Goal: Task Accomplishment & Management: Use online tool/utility

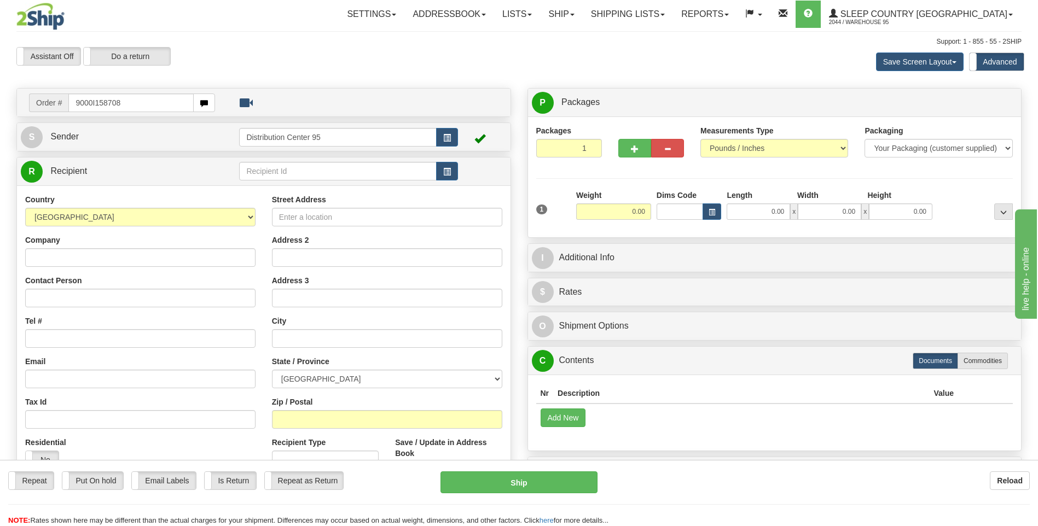
type input "9000I158708"
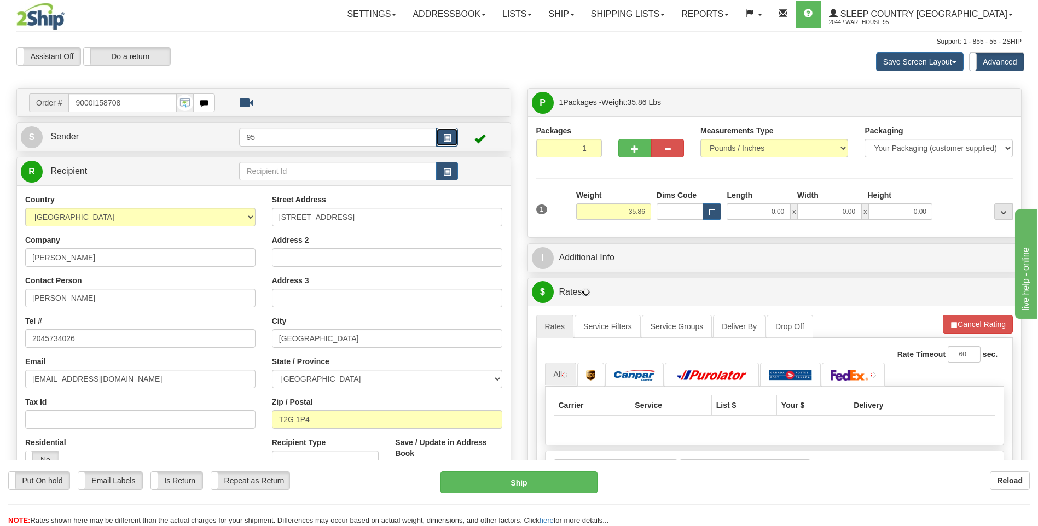
click at [442, 139] on button "button" at bounding box center [447, 137] width 22 height 19
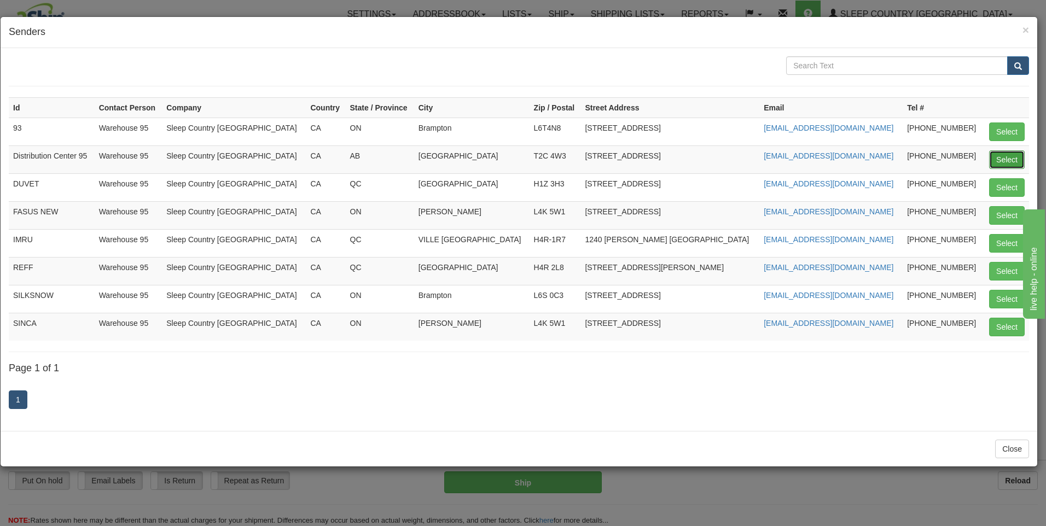
click at [1001, 157] on button "Select" at bounding box center [1007, 159] width 36 height 19
type input "Distribution Center 95"
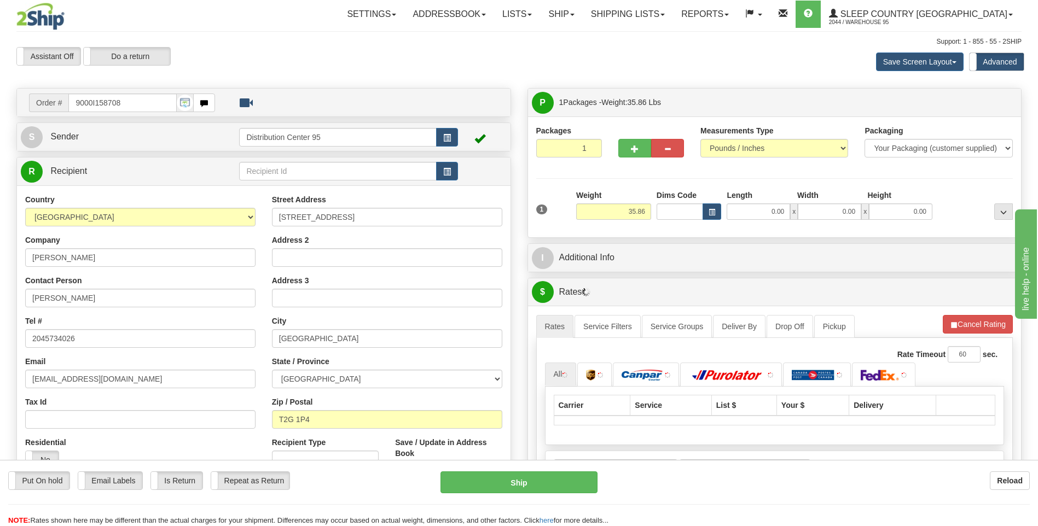
click at [756, 202] on div "Length" at bounding box center [759, 197] width 71 height 14
click at [756, 211] on input "0.00" at bounding box center [758, 212] width 63 height 16
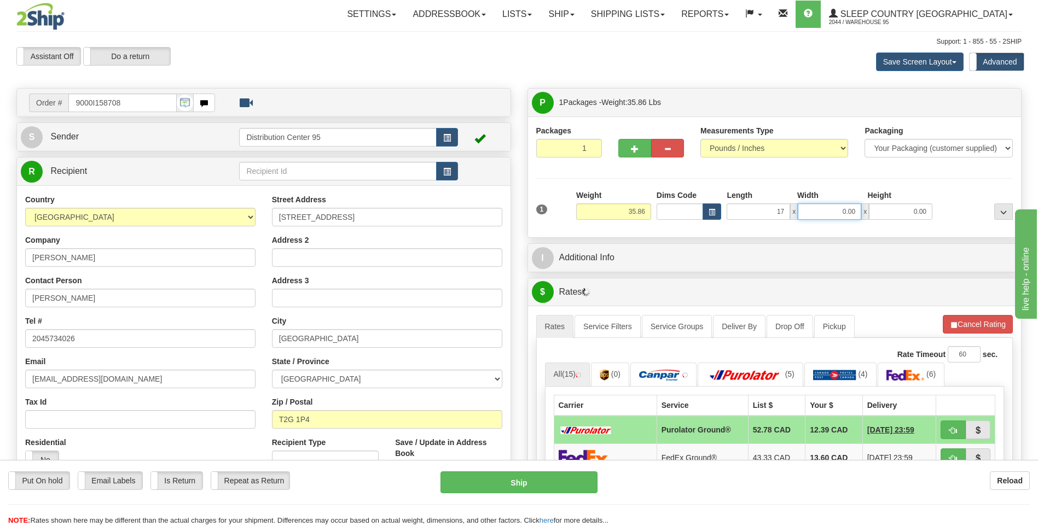
type input "17.00"
click at [840, 210] on input "0.00" at bounding box center [829, 212] width 63 height 16
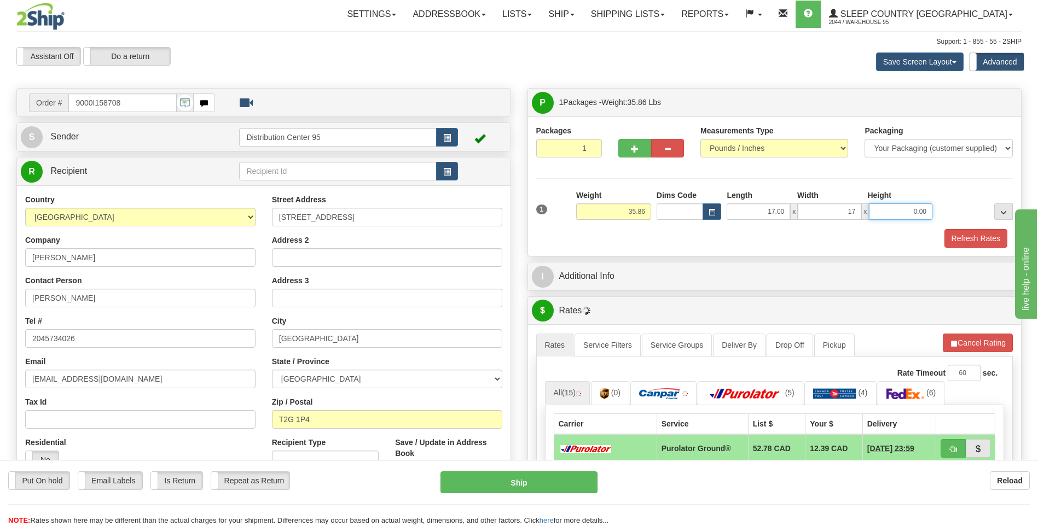
type input "17.00"
click at [897, 204] on input "0.00" at bounding box center [900, 212] width 63 height 16
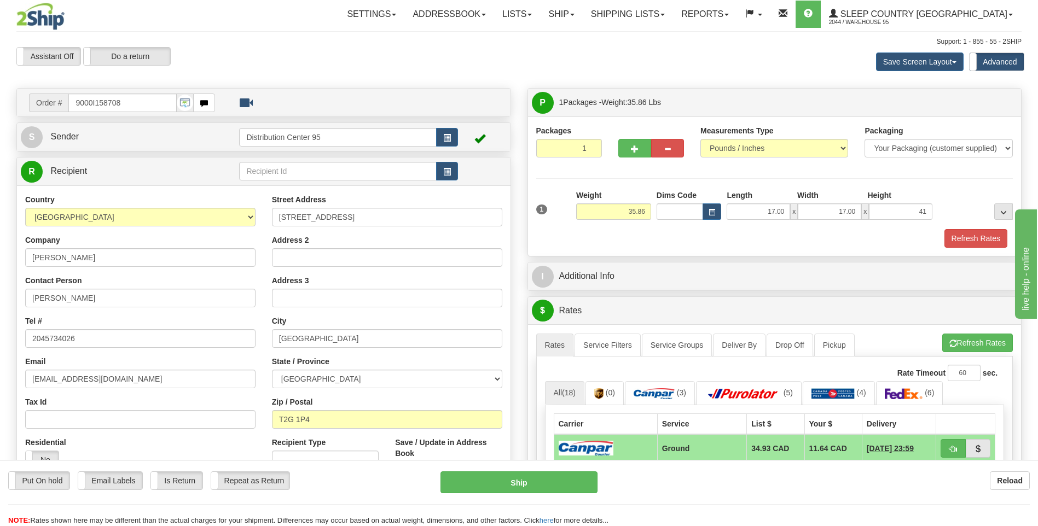
type input "41.00"
click at [918, 187] on div "Packages 1 1 Measurements Type" at bounding box center [774, 186] width 477 height 123
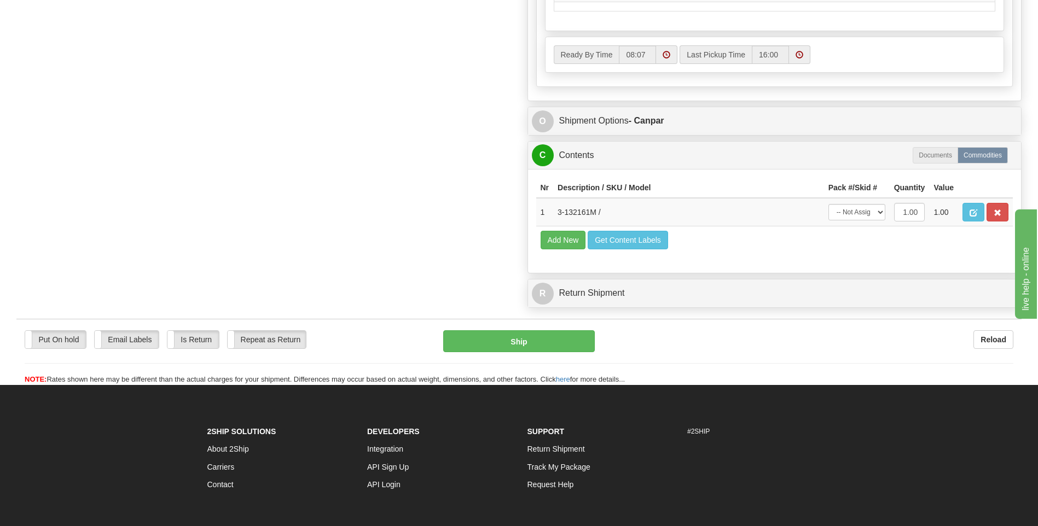
scroll to position [602, 0]
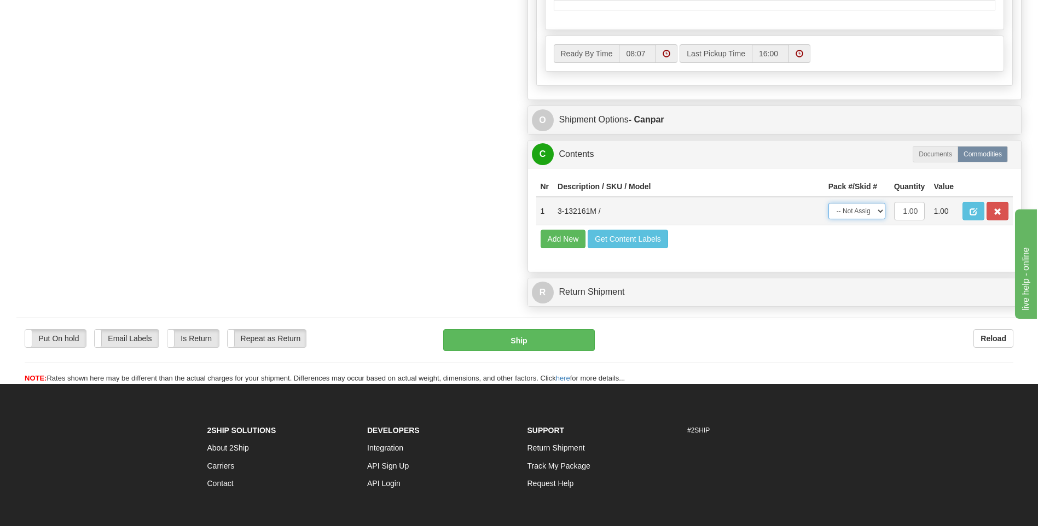
click at [846, 213] on select "-- Not Assigned -- Package 1" at bounding box center [856, 211] width 57 height 16
select select "0"
click at [828, 203] on select "-- Not Assigned -- Package 1" at bounding box center [856, 211] width 57 height 16
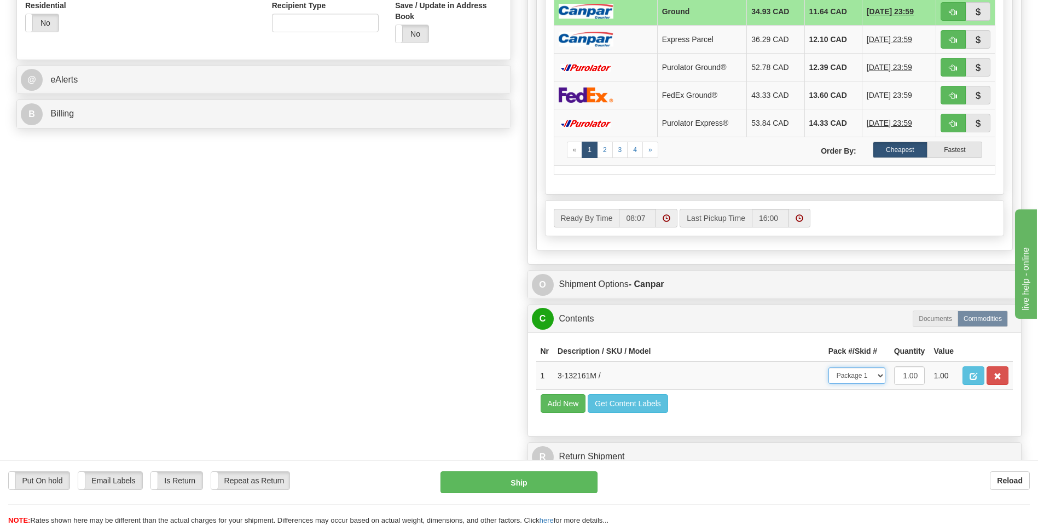
scroll to position [438, 0]
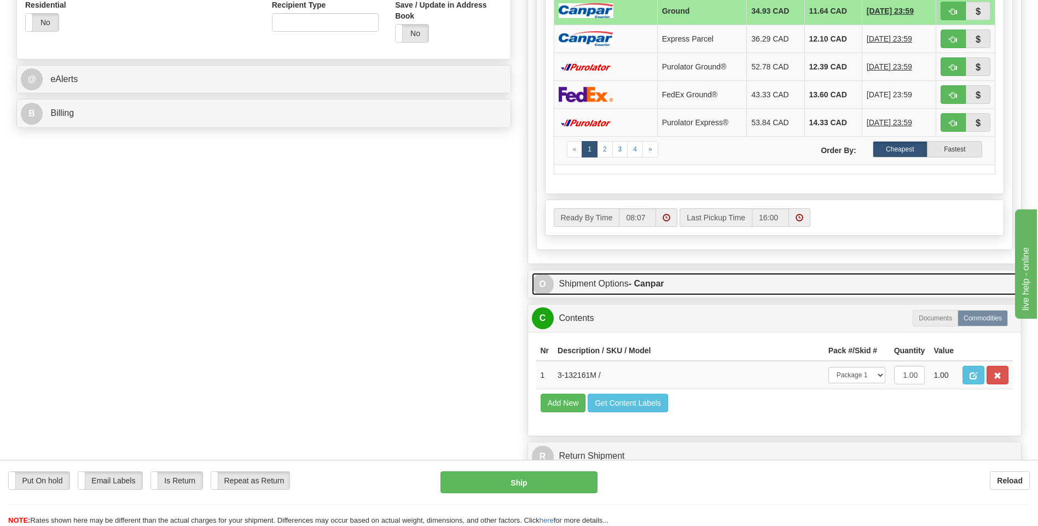
click at [628, 281] on link "O Shipment Options - Canpar" at bounding box center [775, 284] width 486 height 22
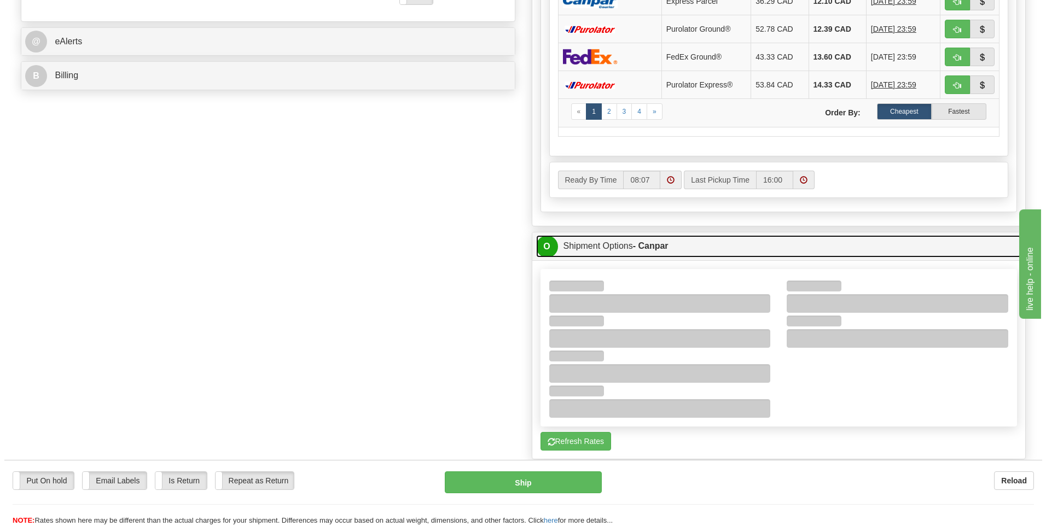
scroll to position [492, 0]
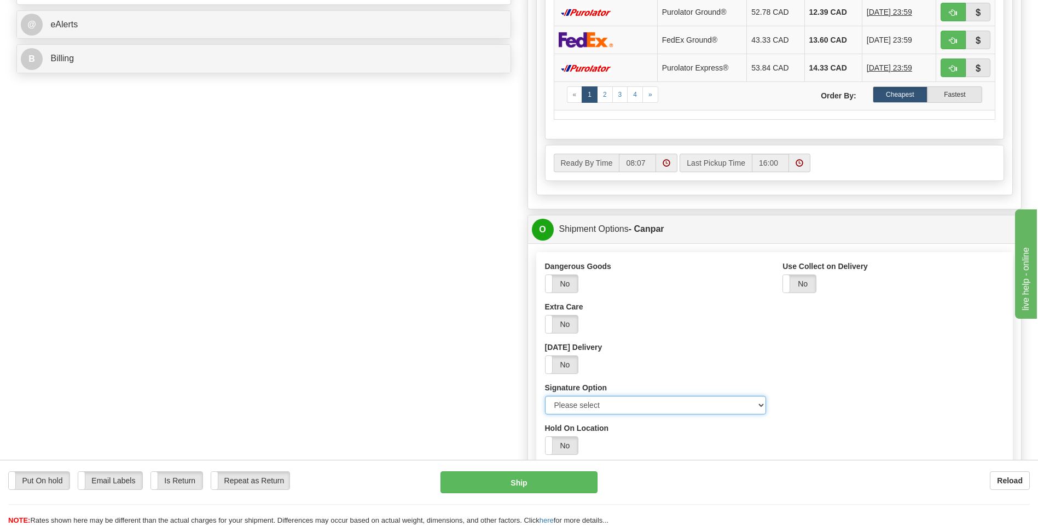
click at [613, 406] on select "Please select No Signature Required Signature Required Adult Signature" at bounding box center [656, 405] width 222 height 19
select select "2"
click at [545, 396] on select "Please select No Signature Required Signature Required Adult Signature" at bounding box center [656, 405] width 222 height 19
click at [565, 482] on button "Ship" at bounding box center [518, 483] width 156 height 22
type input "1"
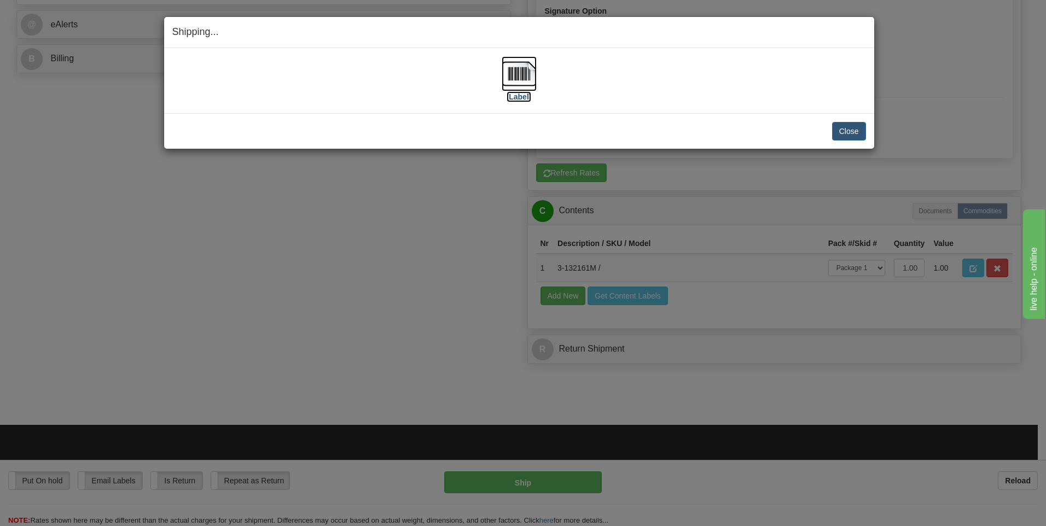
click at [524, 96] on label "[Label]" at bounding box center [519, 96] width 25 height 11
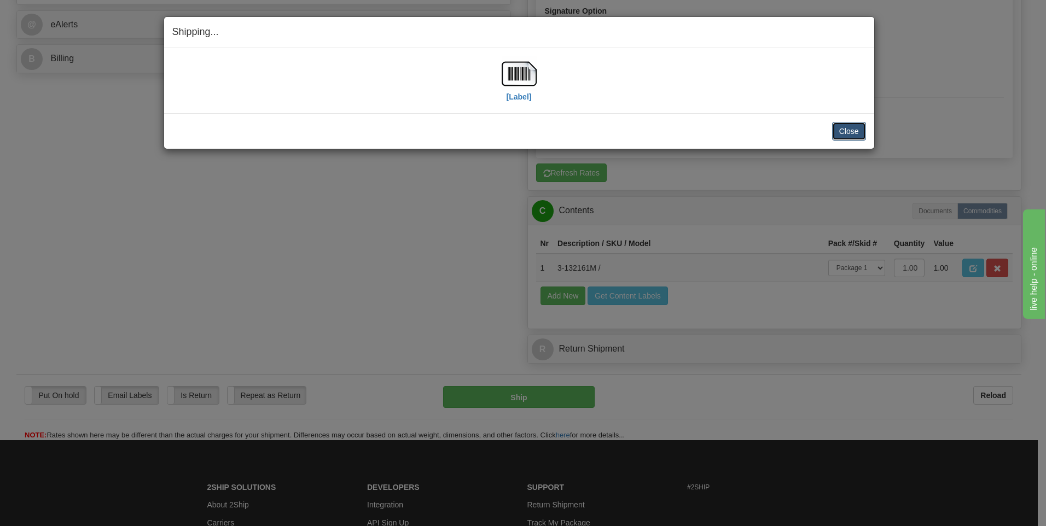
click at [857, 134] on button "Close" at bounding box center [849, 131] width 34 height 19
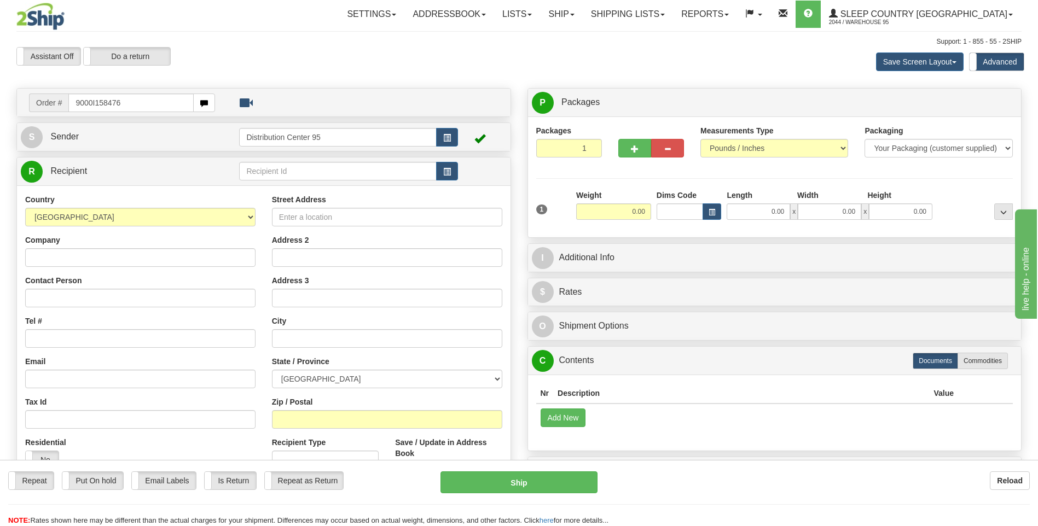
type input "9000I158476"
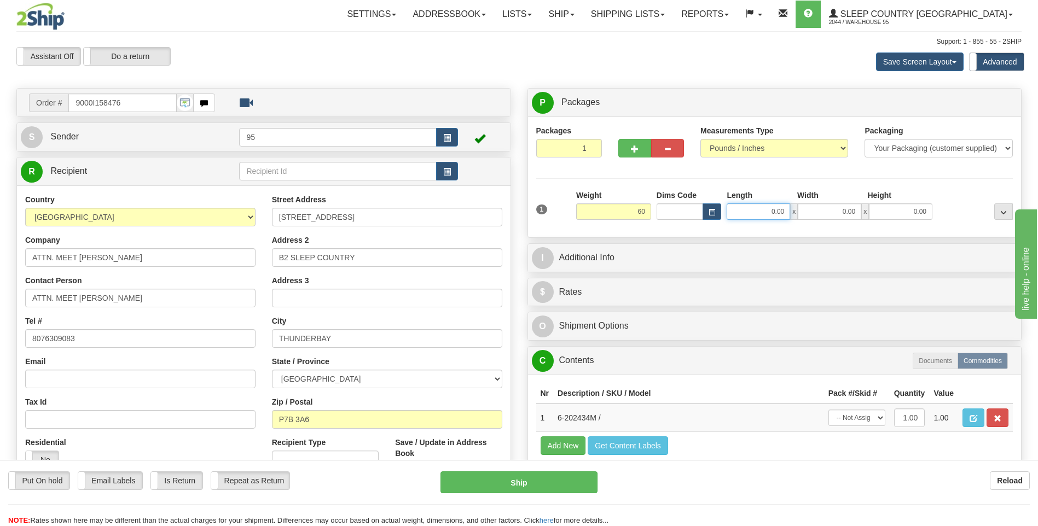
click at [755, 210] on input "0.00" at bounding box center [758, 212] width 63 height 16
type input "60.00"
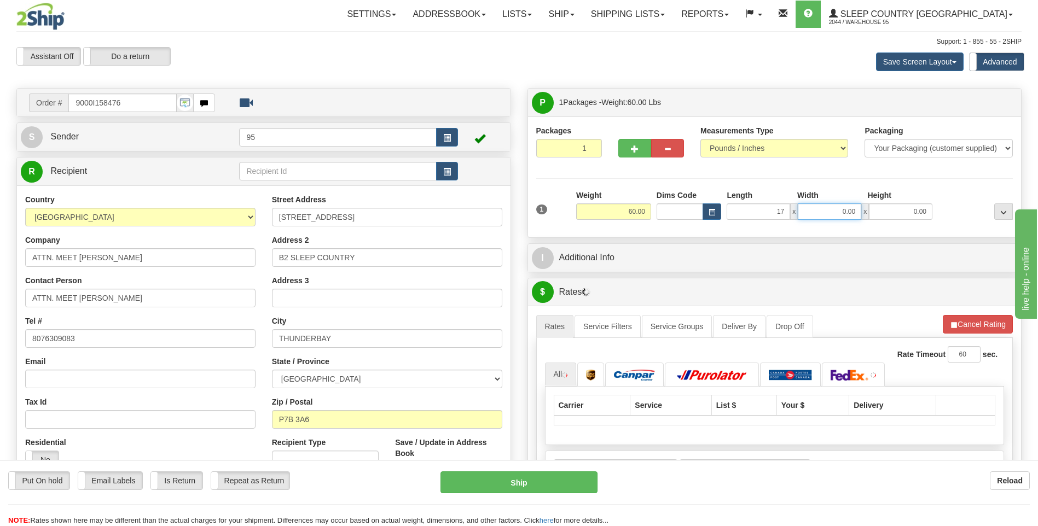
type input "17.00"
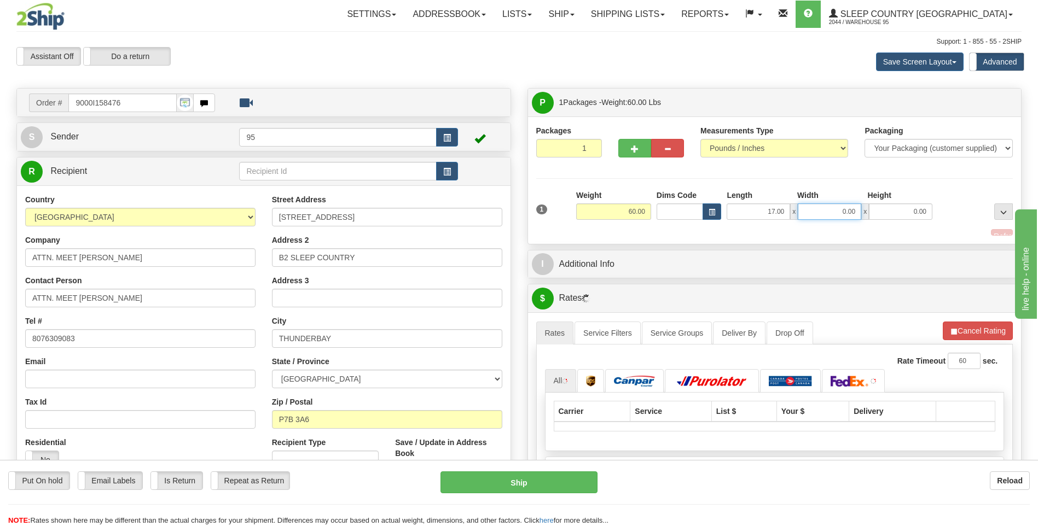
click at [824, 216] on input "0.00" at bounding box center [829, 212] width 63 height 16
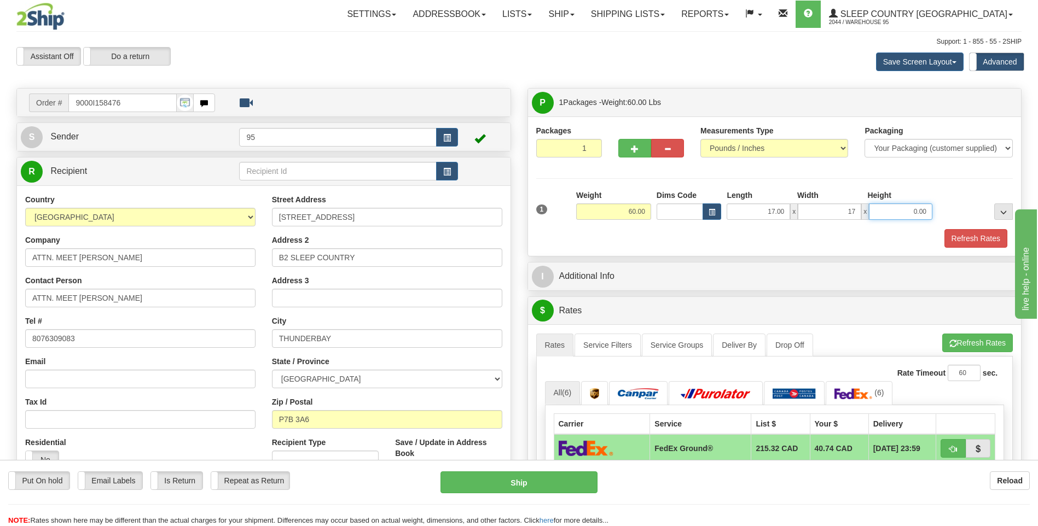
type input "17.00"
click at [892, 212] on input "0.00" at bounding box center [900, 212] width 63 height 16
type input "41.00"
click at [452, 136] on button "button" at bounding box center [447, 137] width 22 height 19
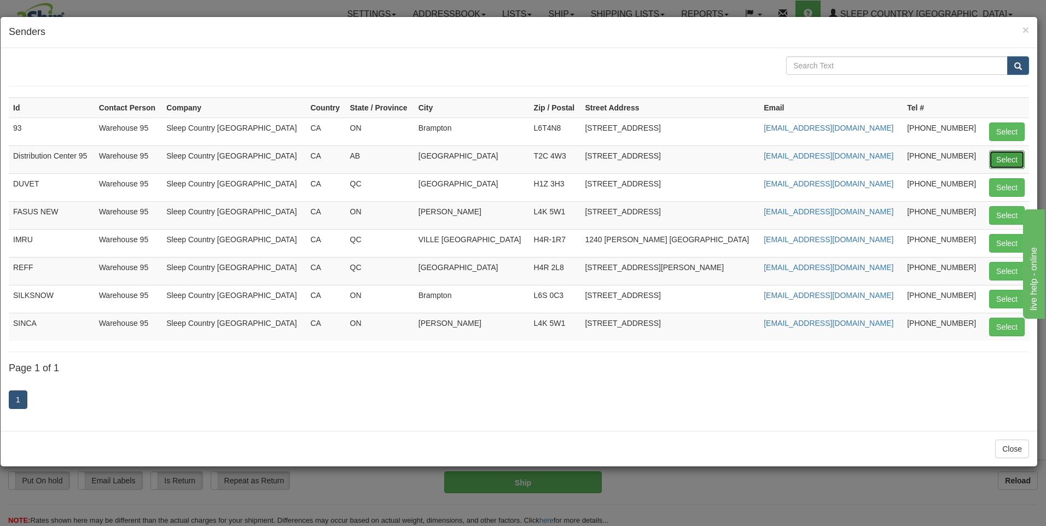
click at [998, 154] on button "Select" at bounding box center [1007, 159] width 36 height 19
type input "Distribution Center 95"
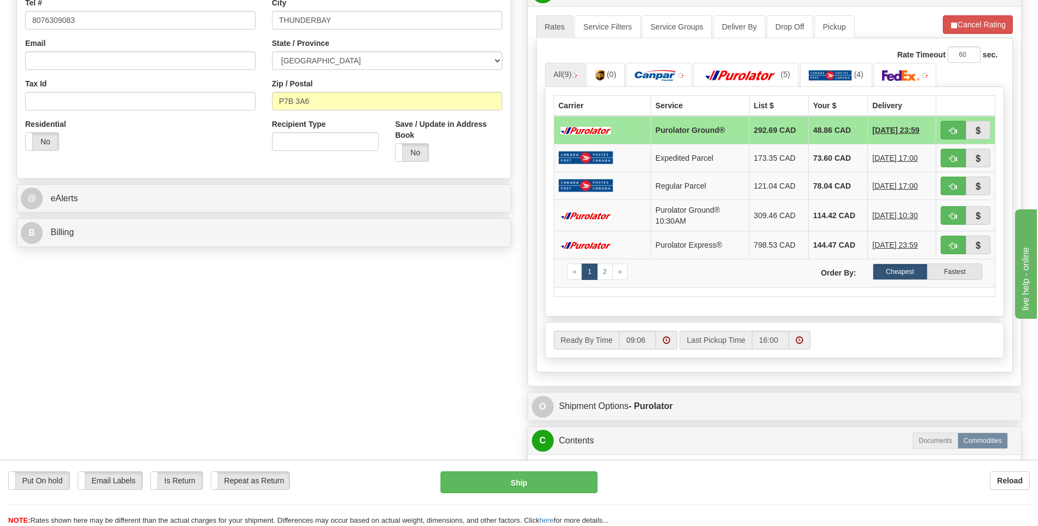
scroll to position [219, 0]
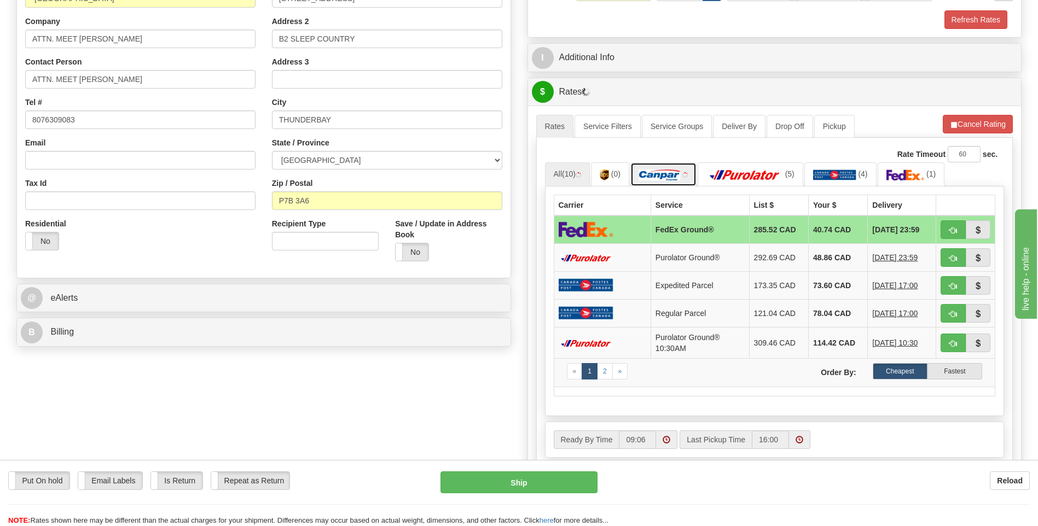
click at [657, 180] on img at bounding box center [659, 175] width 41 height 11
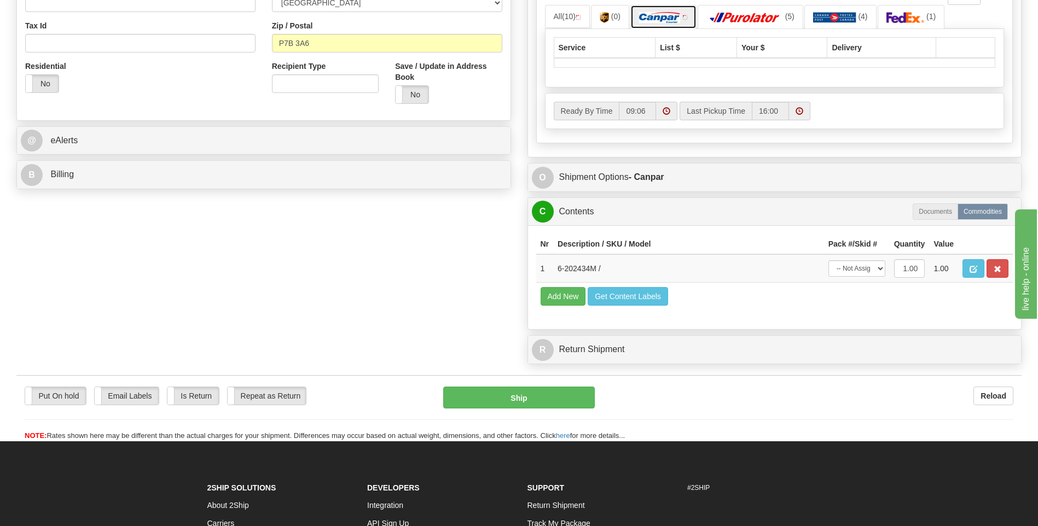
scroll to position [438, 0]
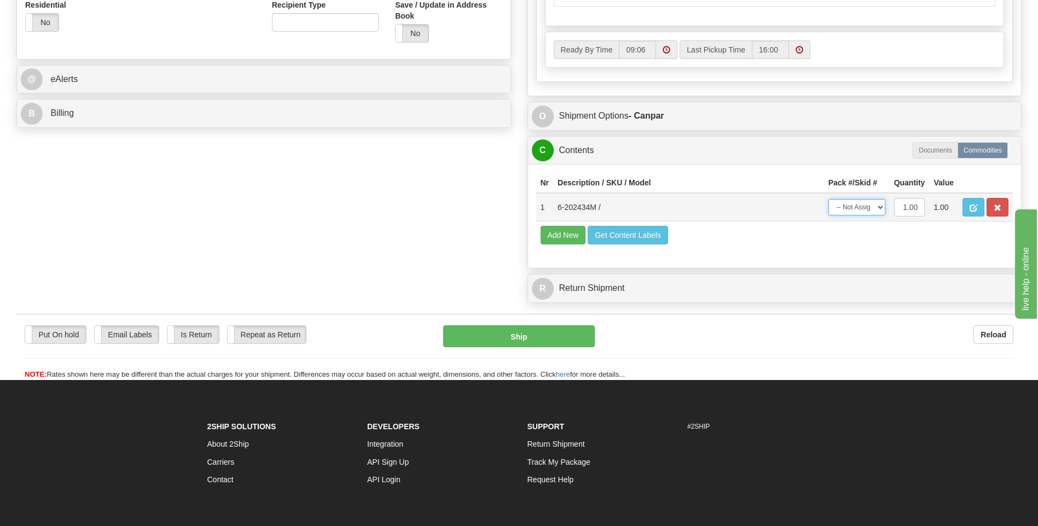
click at [851, 208] on select "-- Not Assigned -- Package 1" at bounding box center [856, 207] width 57 height 16
select select "0"
click at [828, 199] on select "-- Not Assigned -- Package 1" at bounding box center [856, 207] width 57 height 16
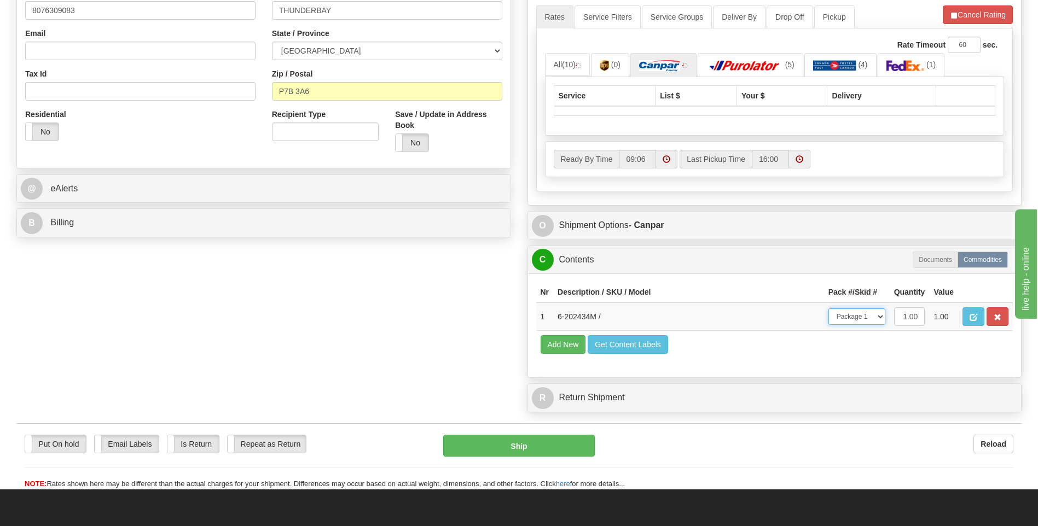
scroll to position [219, 0]
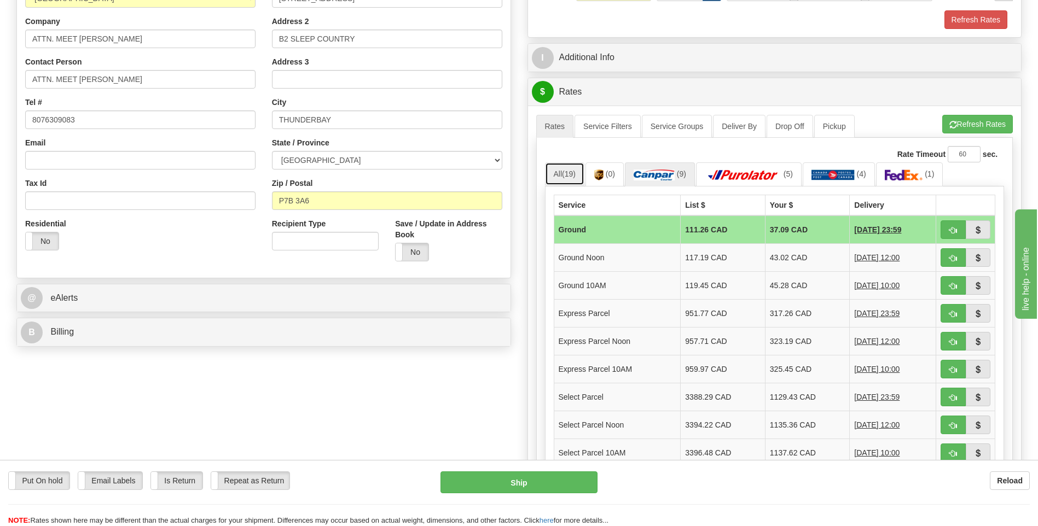
click at [576, 177] on span "(19)" at bounding box center [569, 174] width 14 height 9
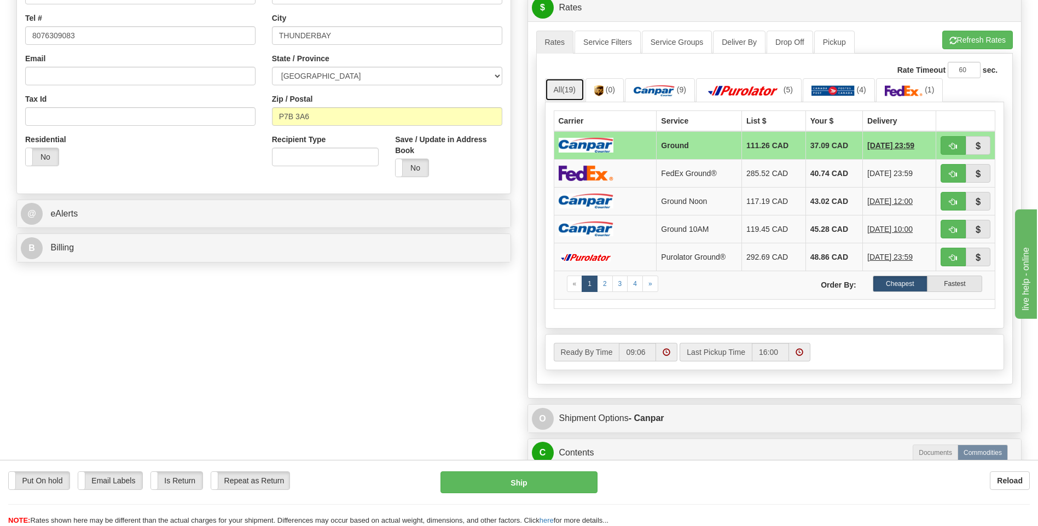
scroll to position [328, 0]
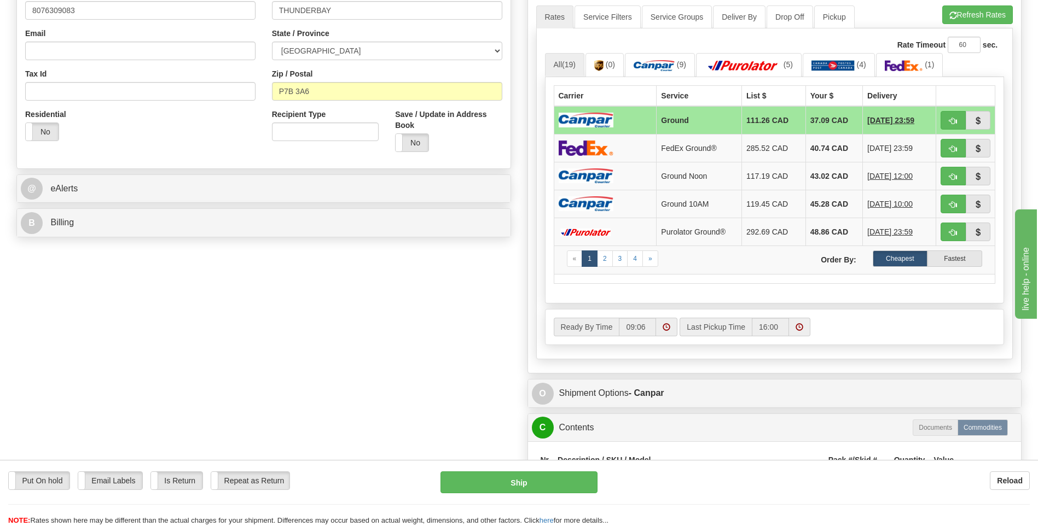
click at [599, 380] on div "O Shipment Options - Canpar" at bounding box center [775, 394] width 494 height 28
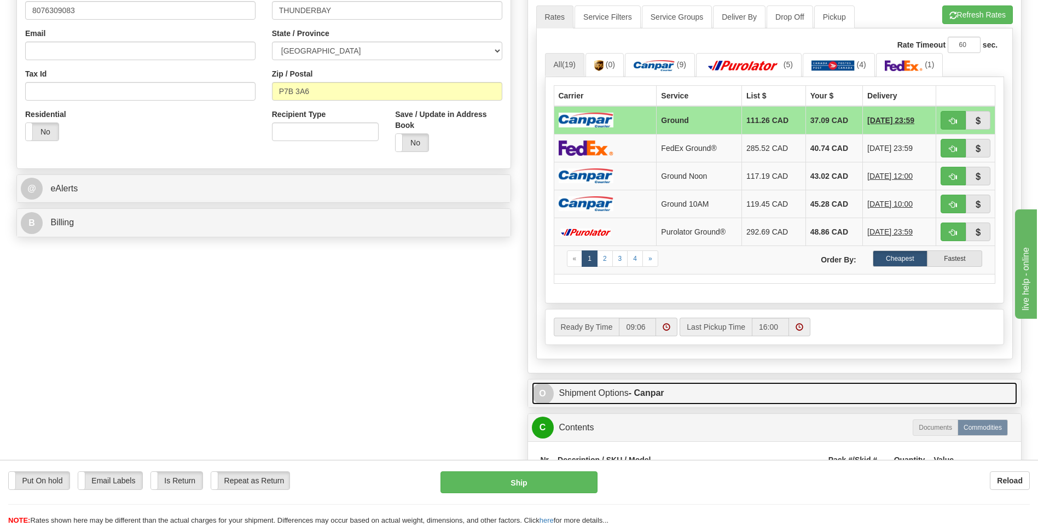
click at [598, 386] on link "O Shipment Options - Canpar" at bounding box center [775, 393] width 486 height 22
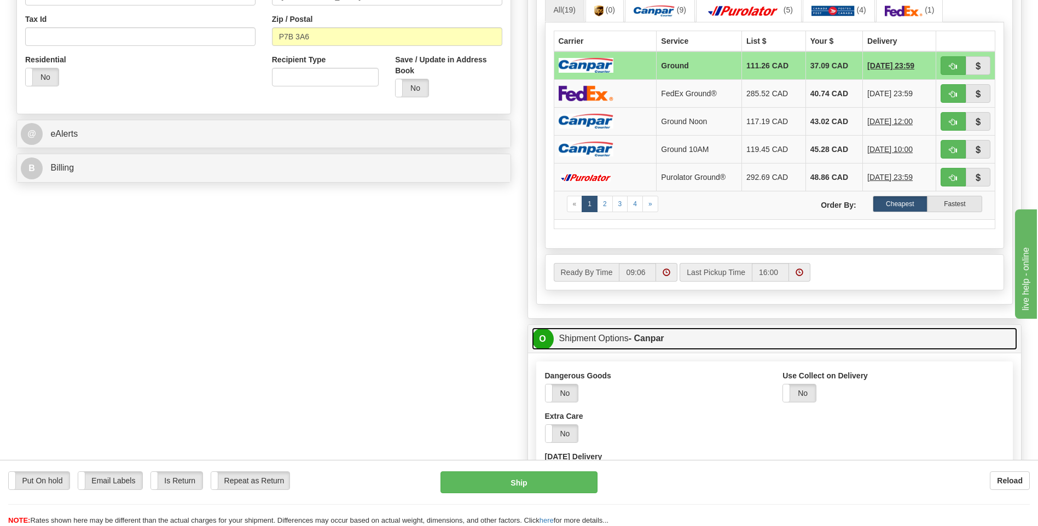
scroll to position [602, 0]
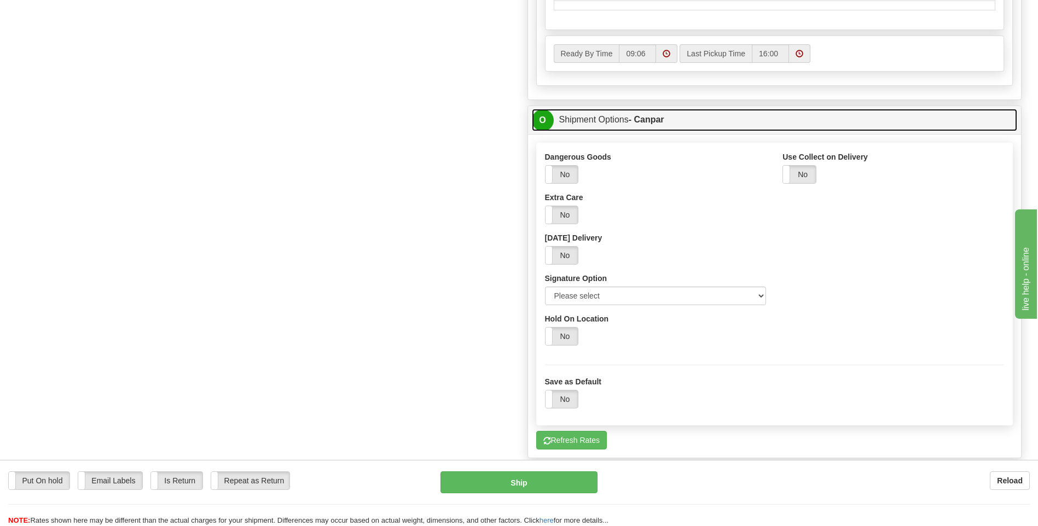
click at [617, 119] on link "O Shipment Options - Canpar" at bounding box center [775, 120] width 486 height 22
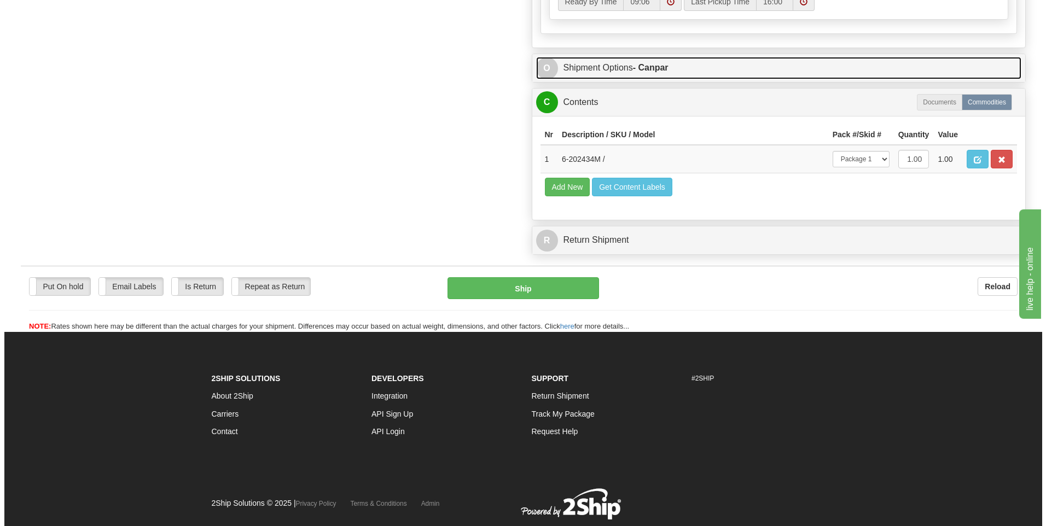
scroll to position [657, 0]
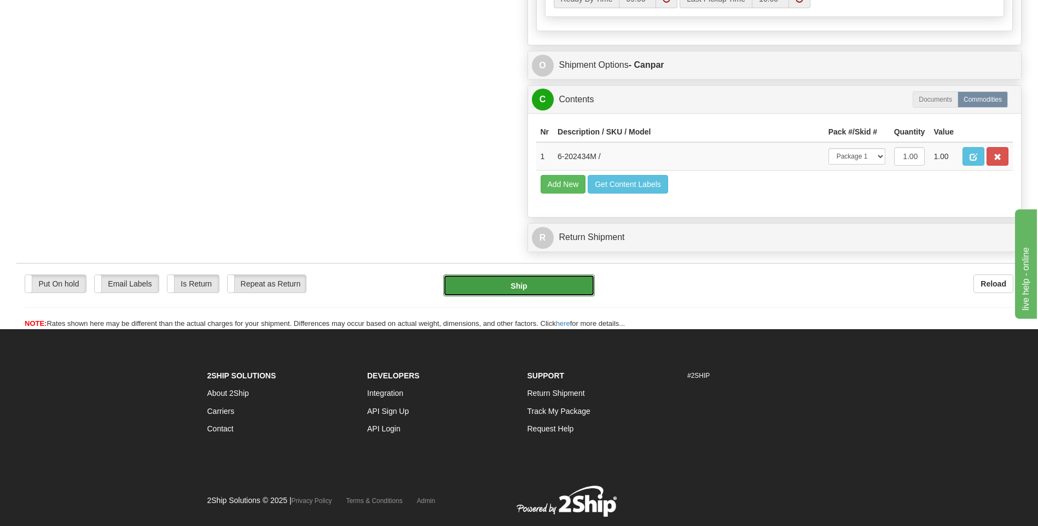
click at [565, 285] on button "Ship" at bounding box center [518, 286] width 151 height 22
type input "1"
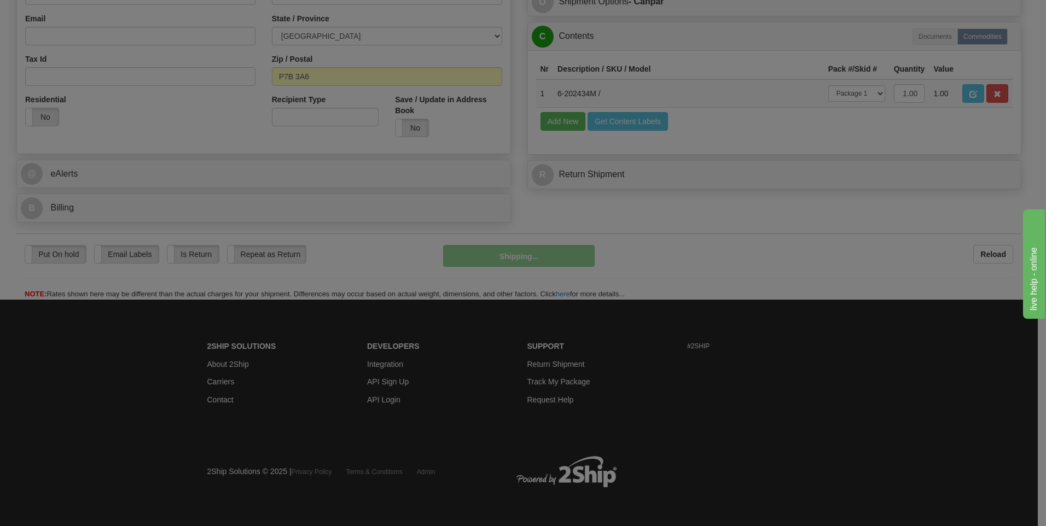
scroll to position [344, 0]
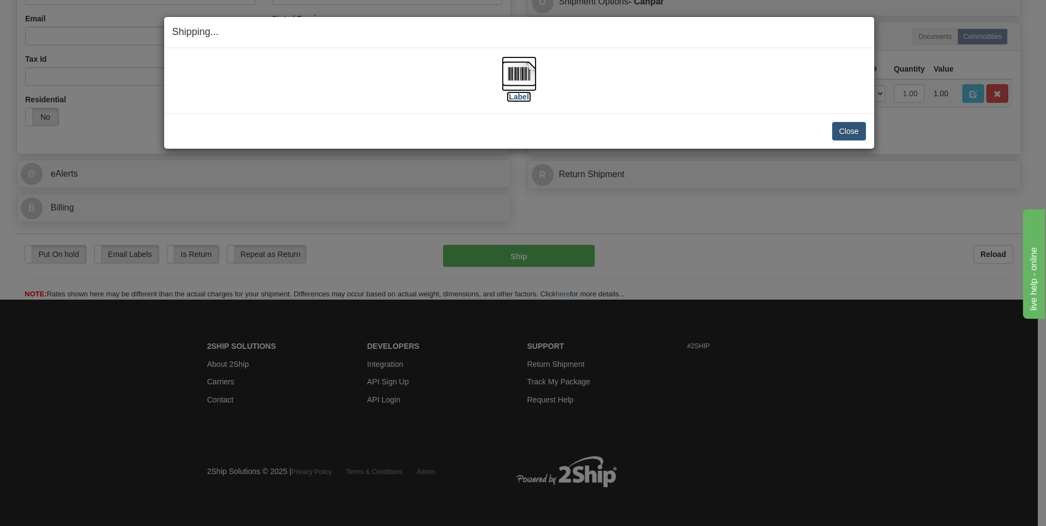
click at [517, 101] on label "[Label]" at bounding box center [519, 96] width 25 height 11
click at [846, 123] on button "Close" at bounding box center [849, 131] width 34 height 19
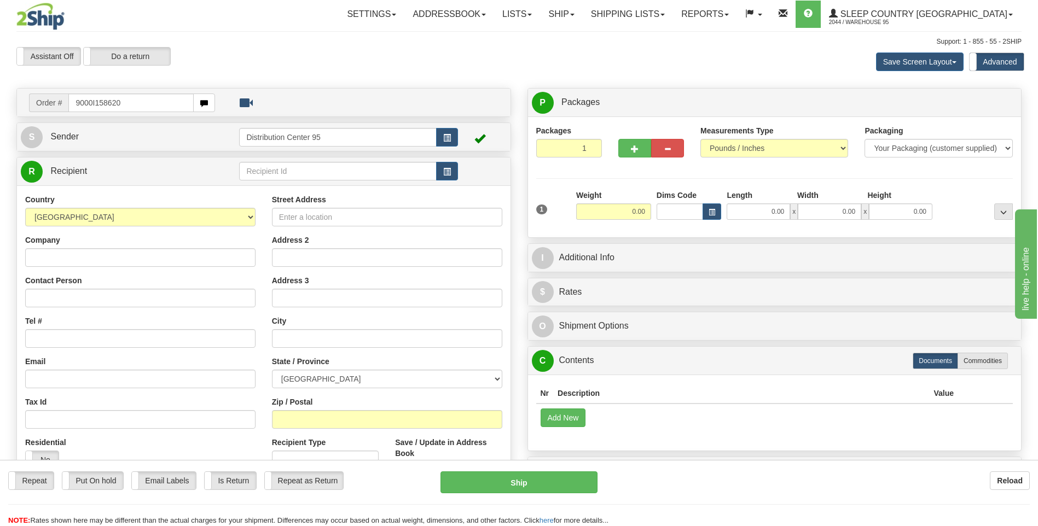
type input "9000I158620"
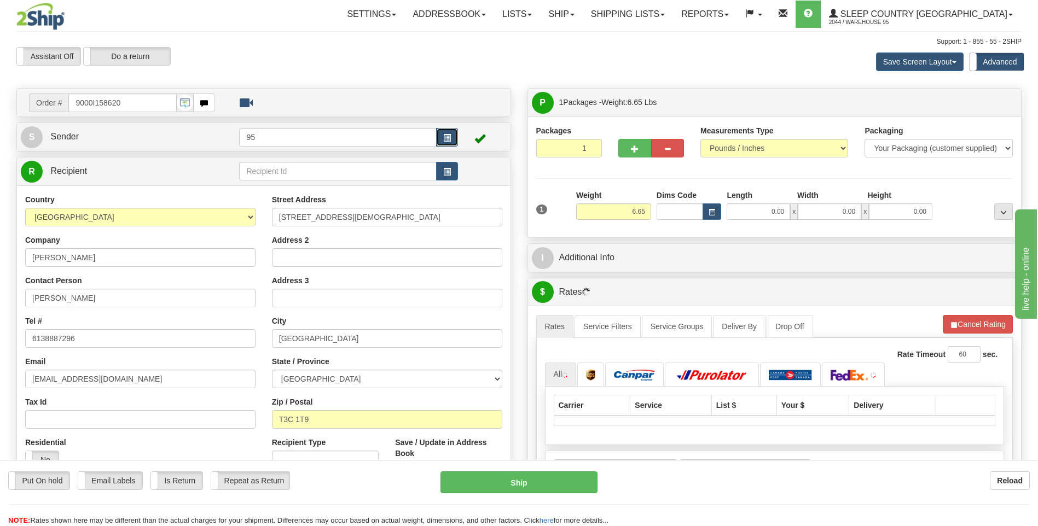
click at [445, 137] on span "button" at bounding box center [447, 138] width 8 height 7
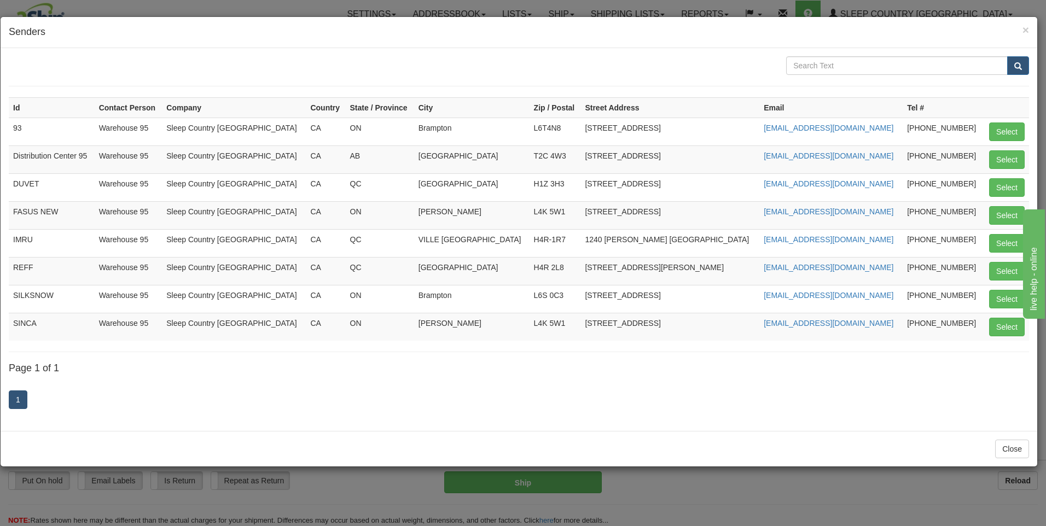
click at [987, 154] on td "Select" at bounding box center [1006, 160] width 46 height 28
click at [990, 154] on button "Select" at bounding box center [1007, 159] width 36 height 19
type input "Distribution Center 95"
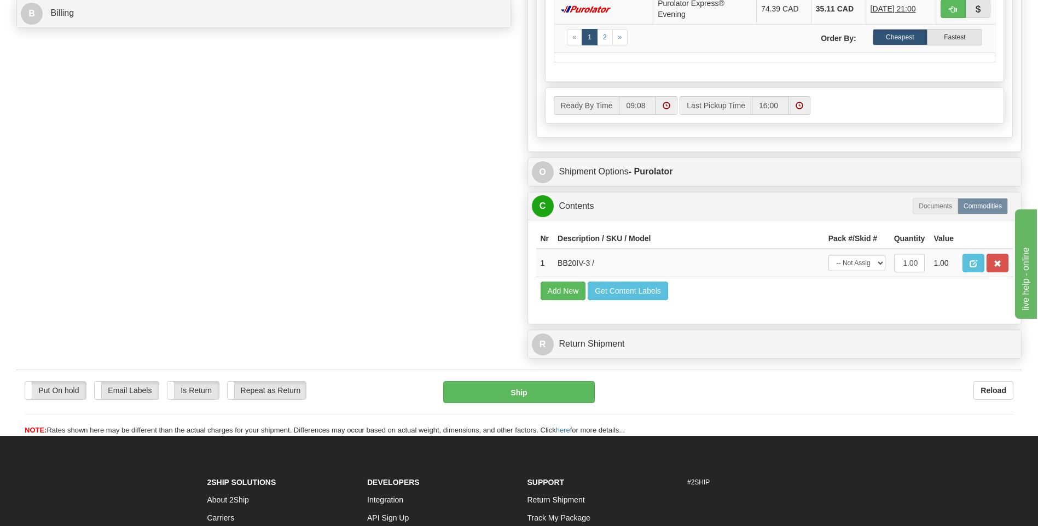
scroll to position [547, 0]
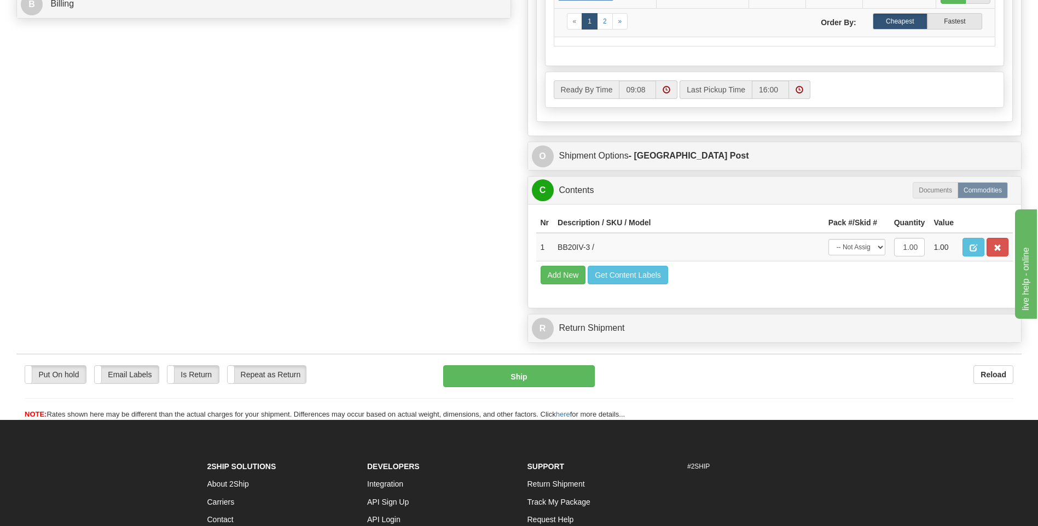
click at [862, 262] on td "Add New Get Content Labels" at bounding box center [774, 276] width 477 height 28
drag, startPoint x: 857, startPoint y: 251, endPoint x: 857, endPoint y: 257, distance: 6.6
click at [857, 251] on select "-- Not Assigned -- Package 1" at bounding box center [856, 247] width 57 height 16
select select "0"
click at [828, 239] on select "-- Not Assigned -- Package 1" at bounding box center [856, 247] width 57 height 16
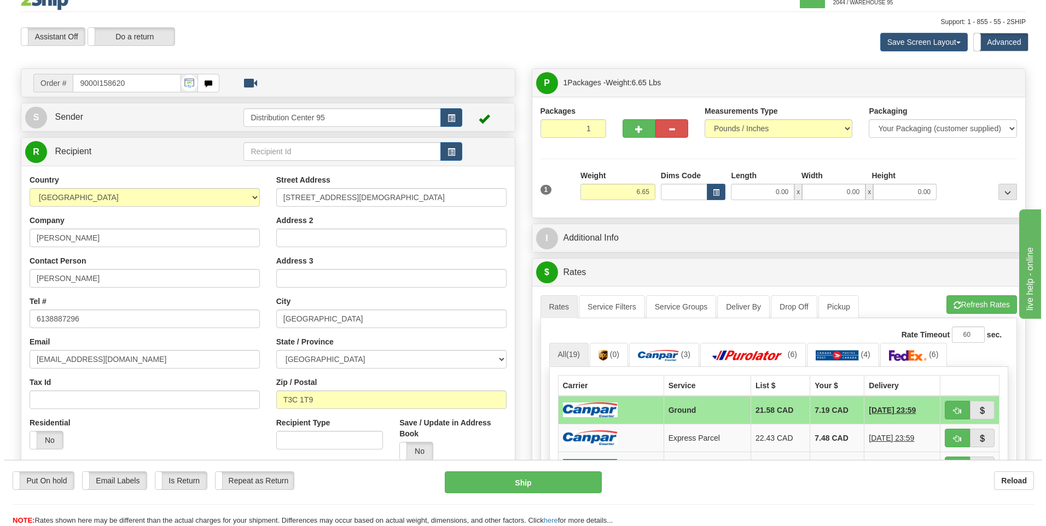
scroll to position [0, 0]
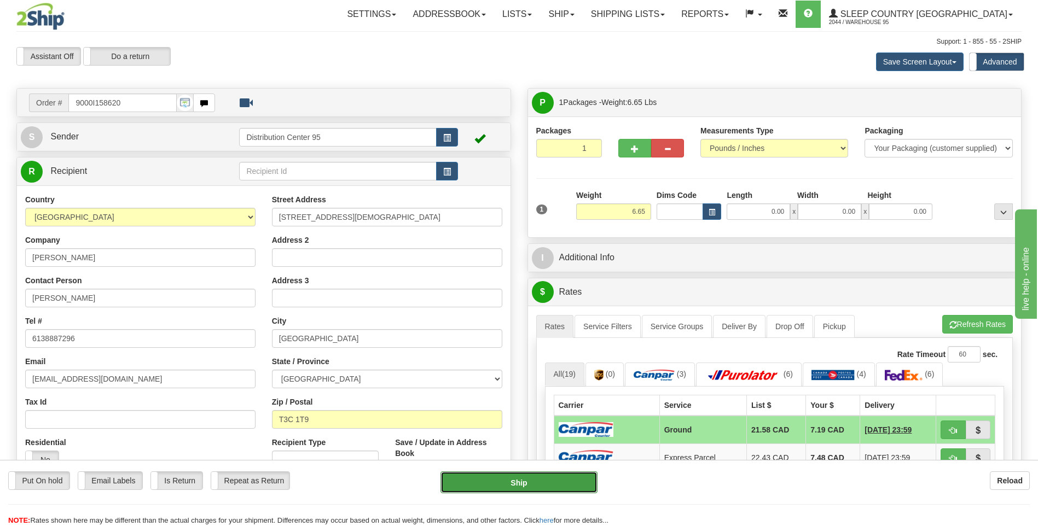
click at [537, 482] on button "Ship" at bounding box center [518, 483] width 156 height 22
type input "1"
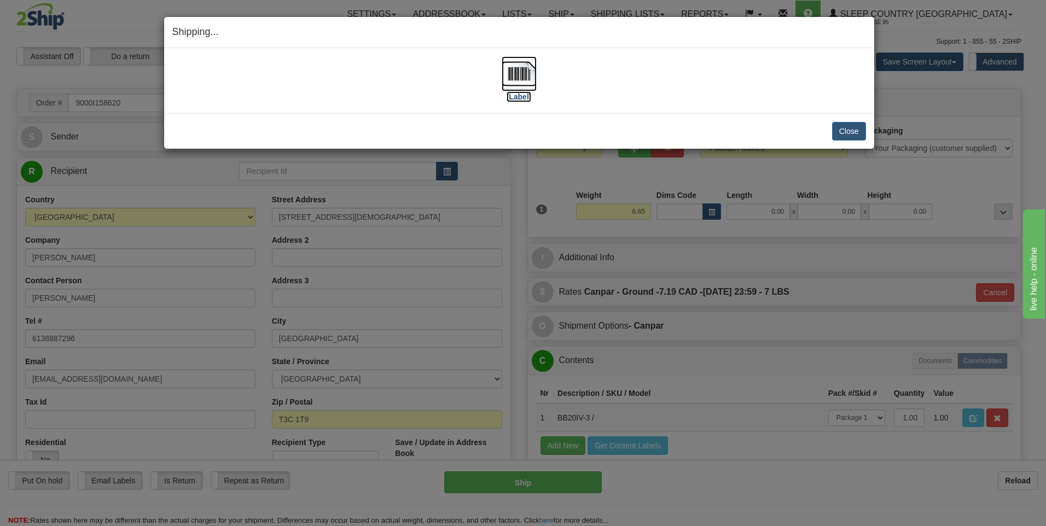
click at [517, 95] on label "[Label]" at bounding box center [519, 96] width 25 height 11
click at [842, 133] on button "Close" at bounding box center [849, 131] width 34 height 19
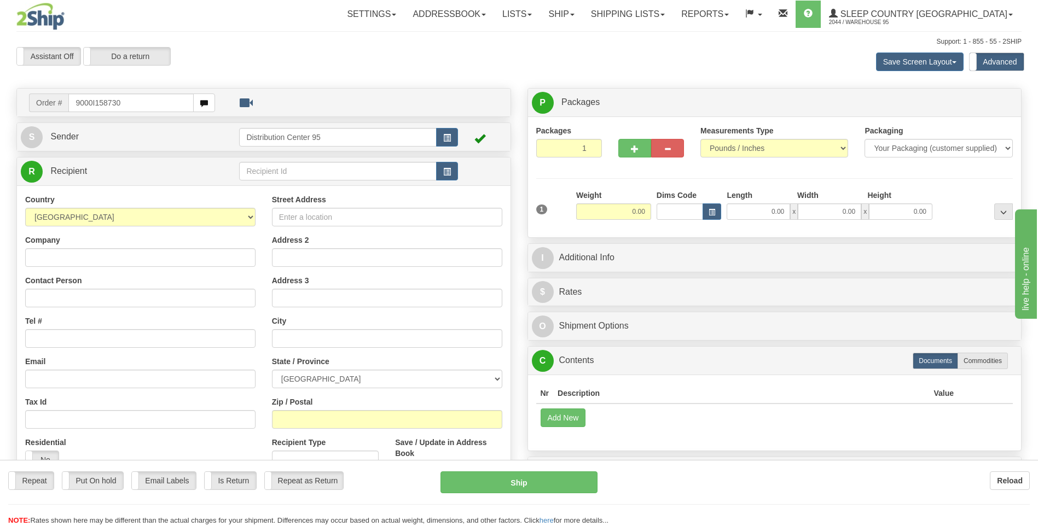
type input "9000I158730"
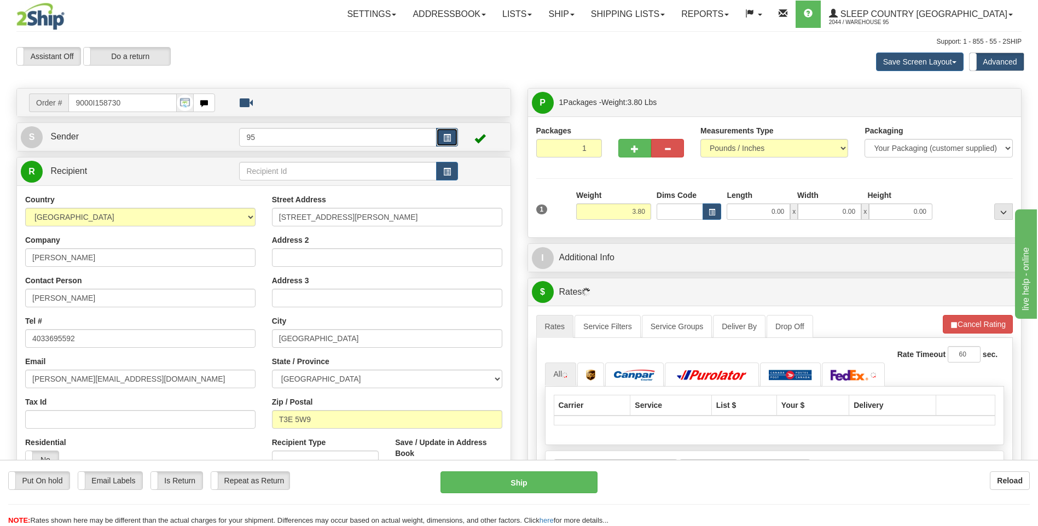
click at [446, 141] on span "button" at bounding box center [447, 138] width 8 height 7
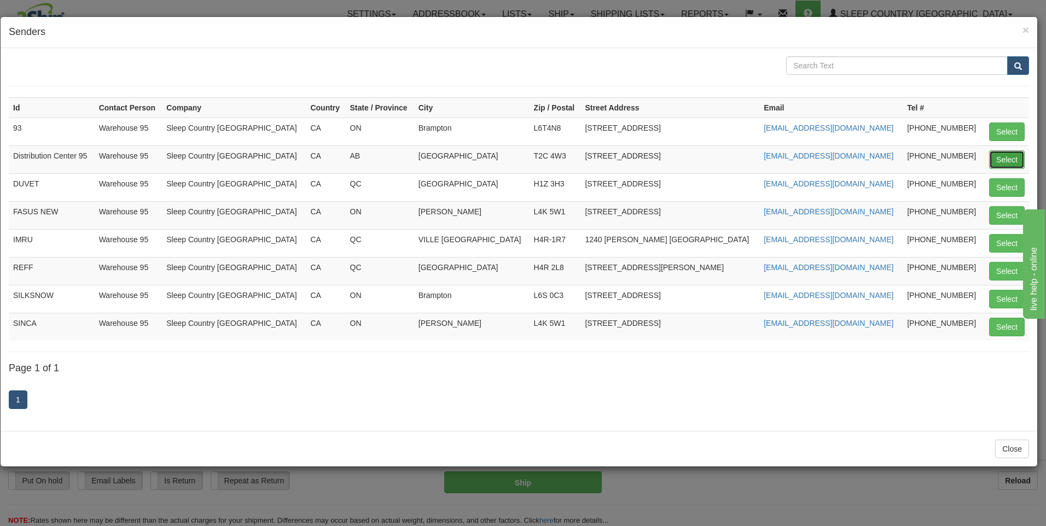
click at [1019, 156] on button "Select" at bounding box center [1007, 159] width 36 height 19
type input "Distribution Center 95"
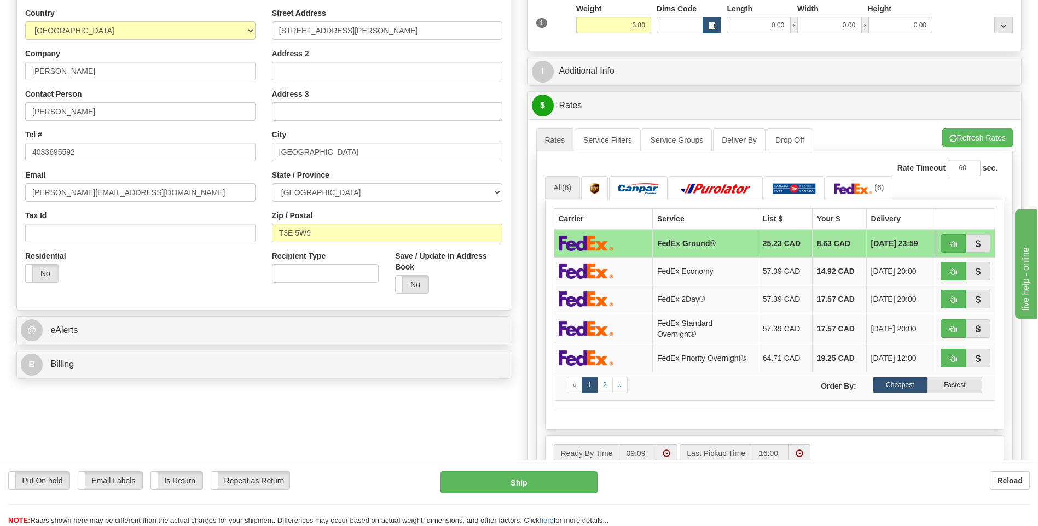
scroll to position [328, 0]
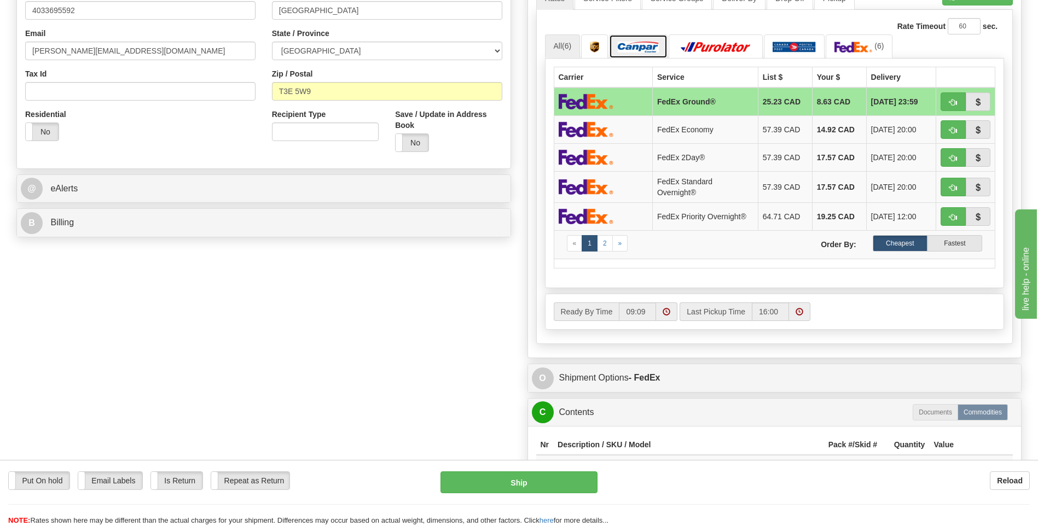
click at [648, 48] on img at bounding box center [638, 47] width 41 height 11
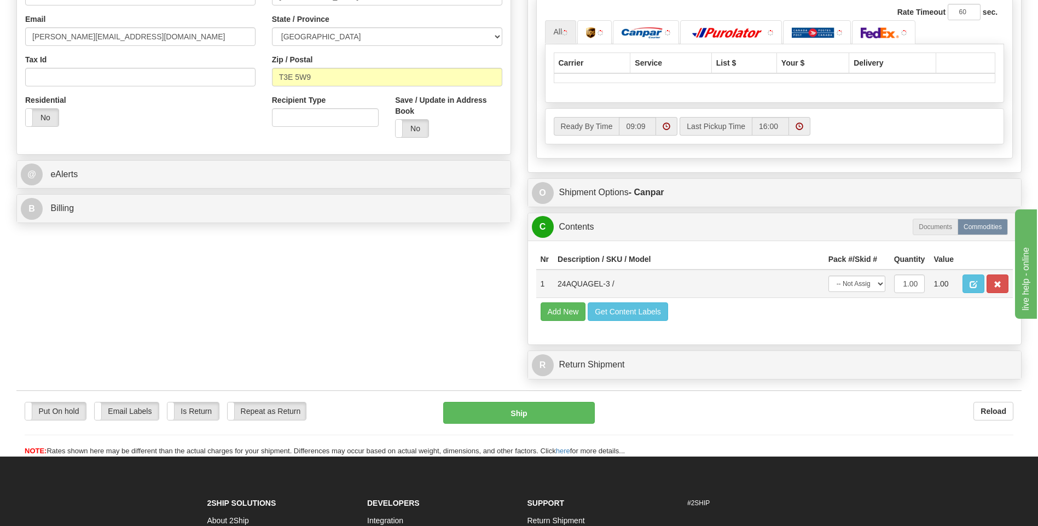
scroll to position [383, 0]
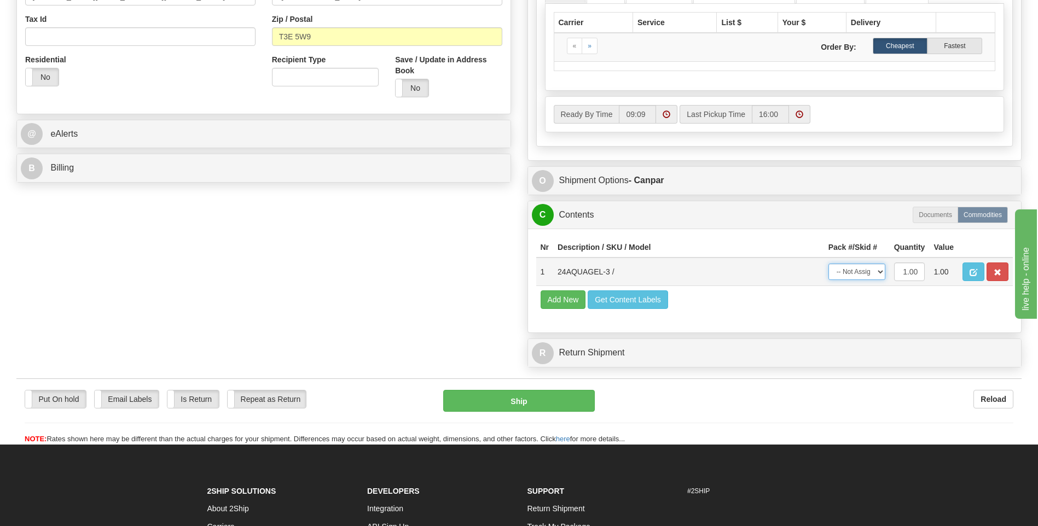
click at [857, 246] on table "Nr Description / SKU / Model Pack #/Skid # Quantity Value 1 24AQUAGEL-3 / -- No…" at bounding box center [774, 275] width 477 height 76
click at [859, 267] on select "-- Not Assigned -- Package 1" at bounding box center [856, 272] width 57 height 16
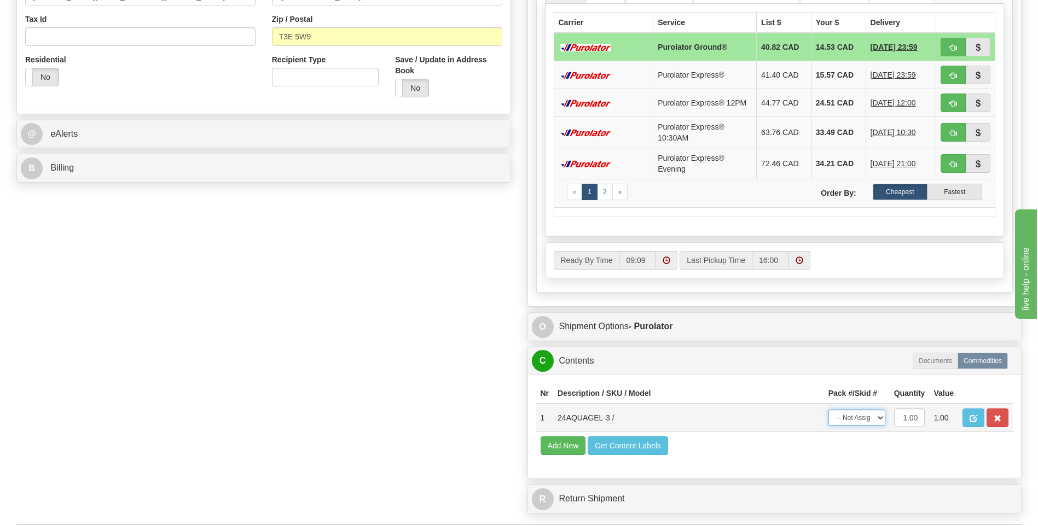
select select "0"
click at [828, 410] on select "-- Not Assigned -- Package 1" at bounding box center [856, 418] width 57 height 16
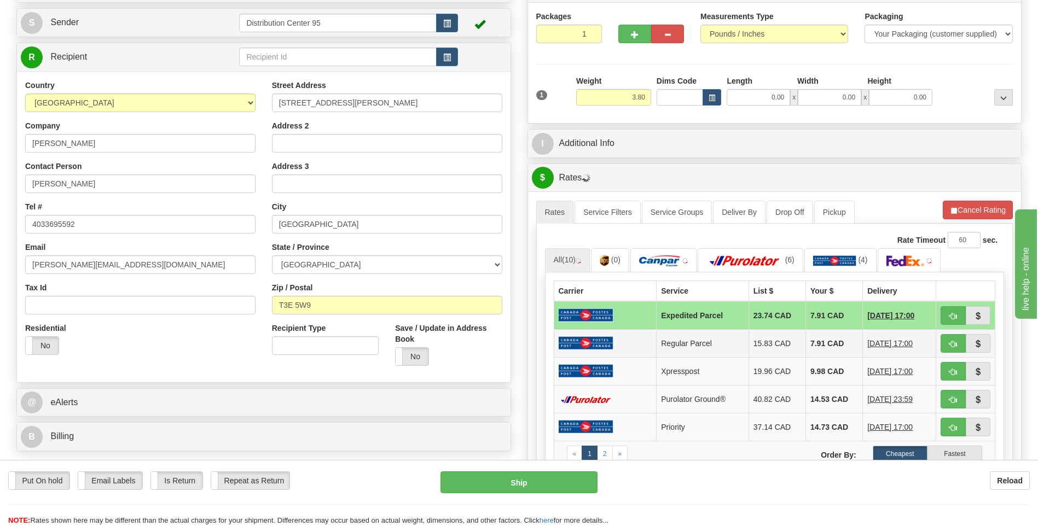
scroll to position [109, 0]
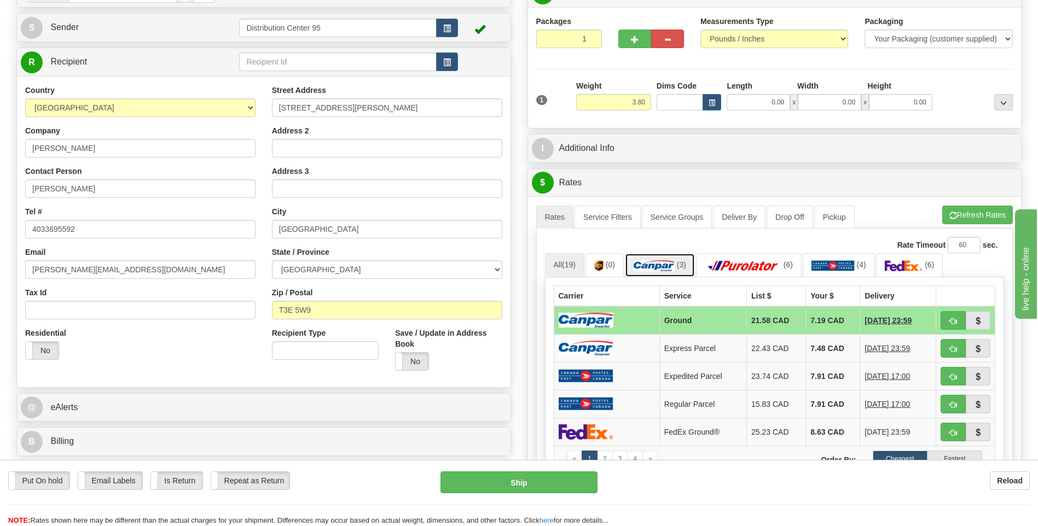
click at [680, 269] on span "(3)" at bounding box center [681, 264] width 9 height 9
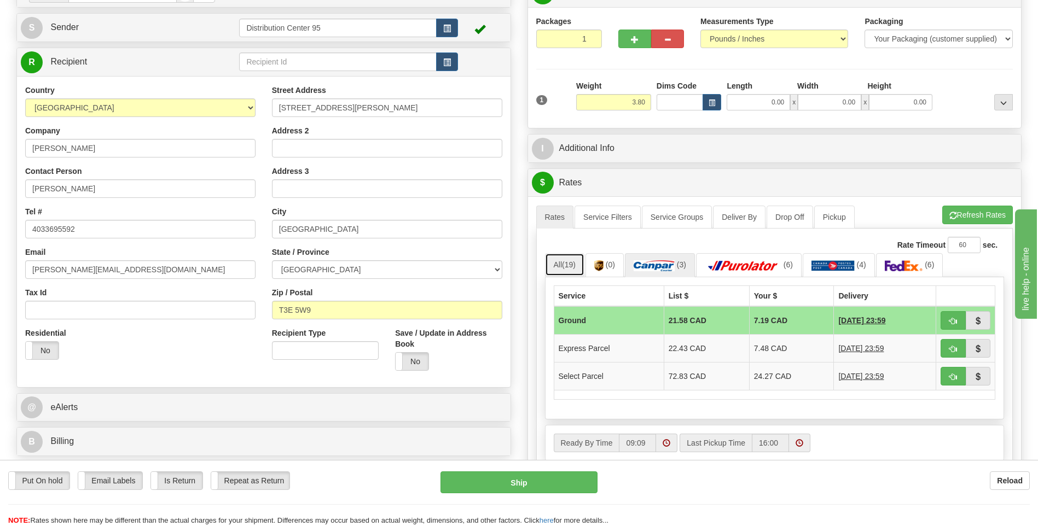
click at [573, 264] on span "(19)" at bounding box center [569, 264] width 14 height 9
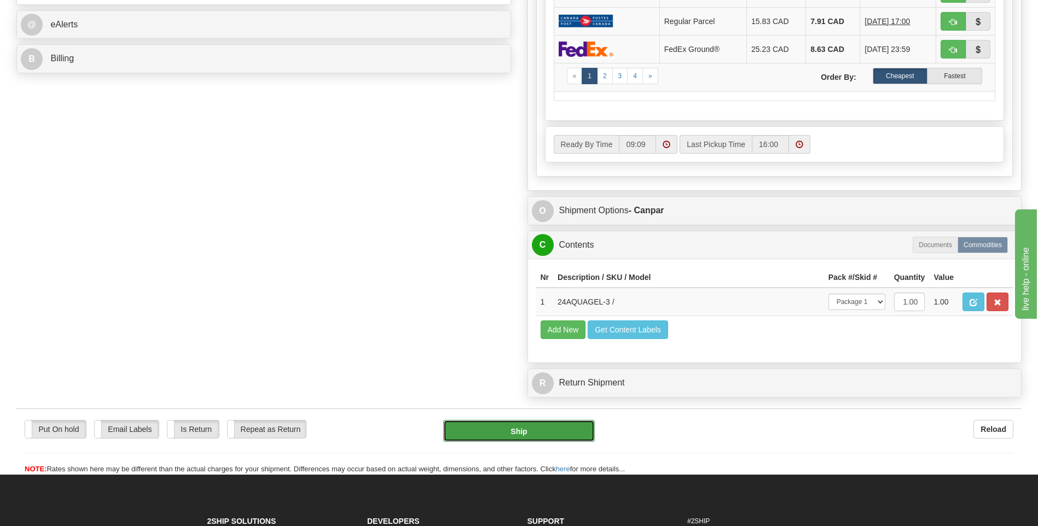
click at [572, 433] on button "Ship" at bounding box center [518, 431] width 151 height 22
type input "1"
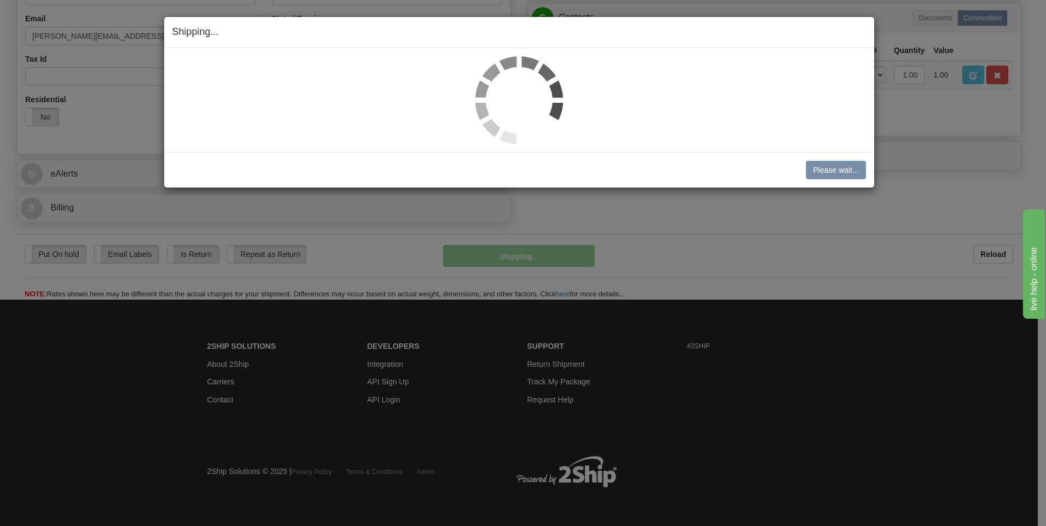
scroll to position [344, 0]
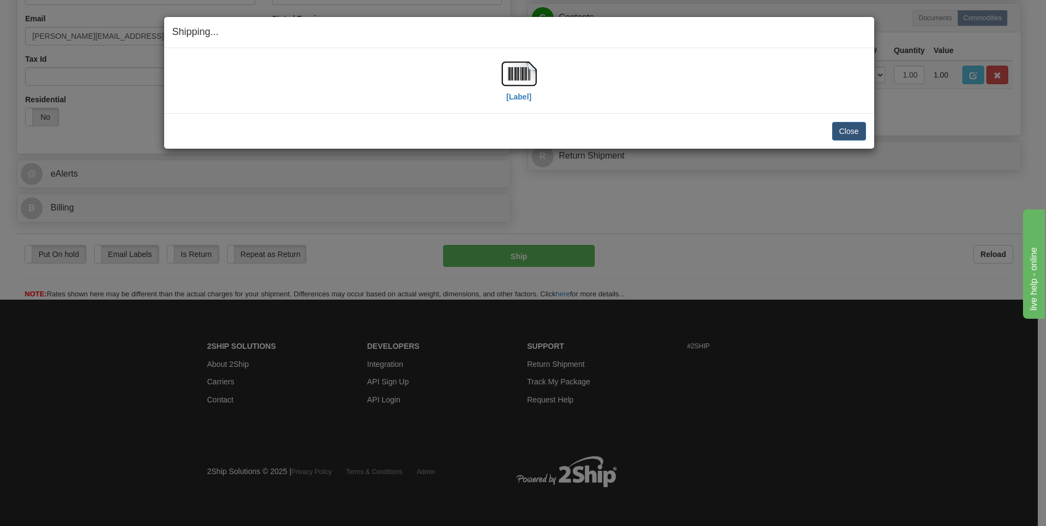
click at [518, 102] on div "[Label]" at bounding box center [519, 80] width 35 height 49
click at [516, 98] on label "[Label]" at bounding box center [519, 96] width 25 height 11
click at [865, 132] on button "Close" at bounding box center [849, 131] width 34 height 19
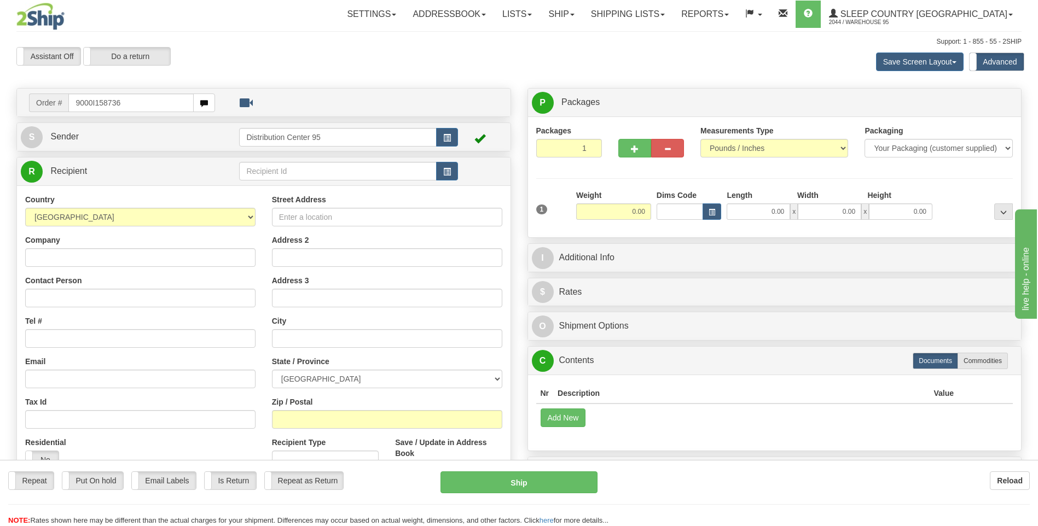
type input "9000I158736"
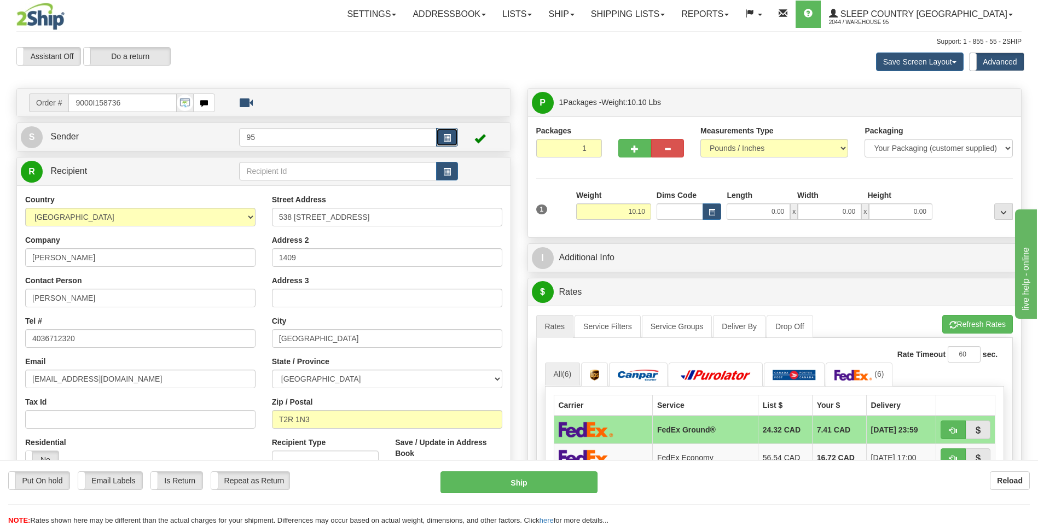
click at [449, 131] on button "button" at bounding box center [447, 137] width 22 height 19
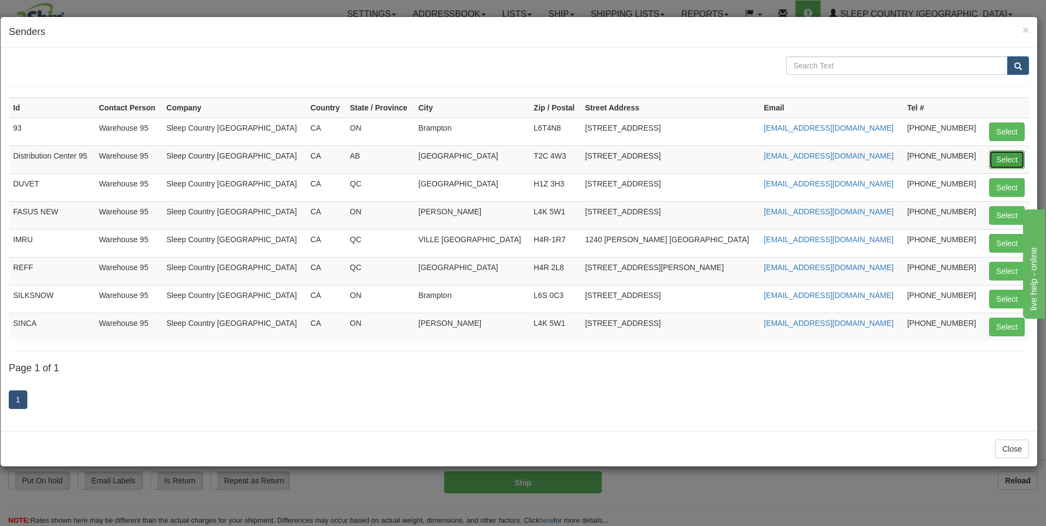
click at [1020, 157] on button "Select" at bounding box center [1007, 159] width 36 height 19
type input "Distribution Center 95"
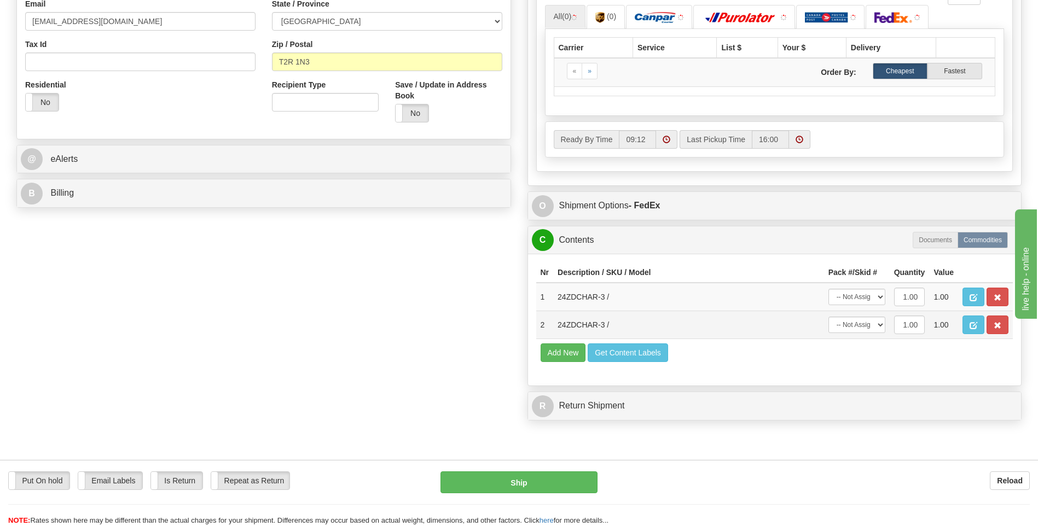
scroll to position [438, 0]
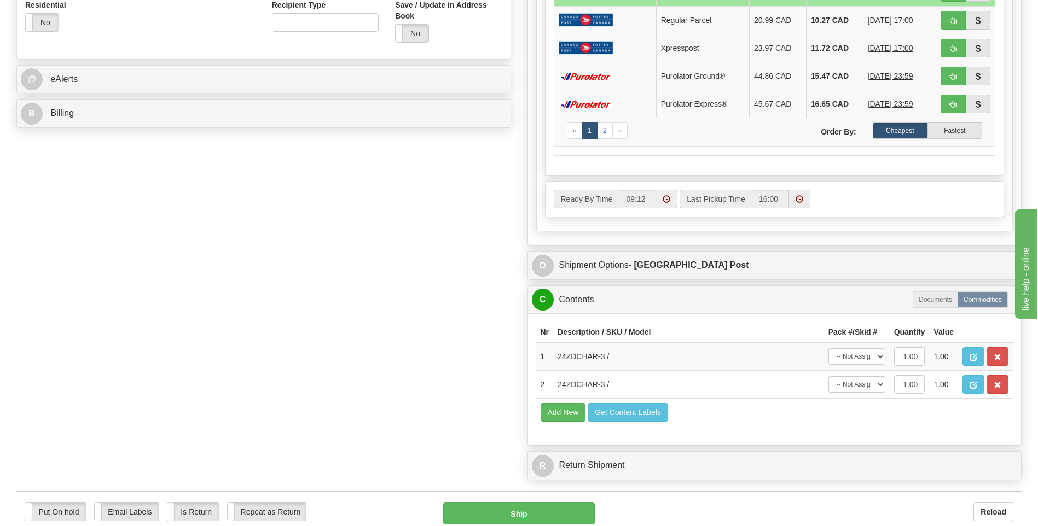
click at [877, 221] on div "Ready By Time 09:12 16:00" at bounding box center [775, 202] width 476 height 42
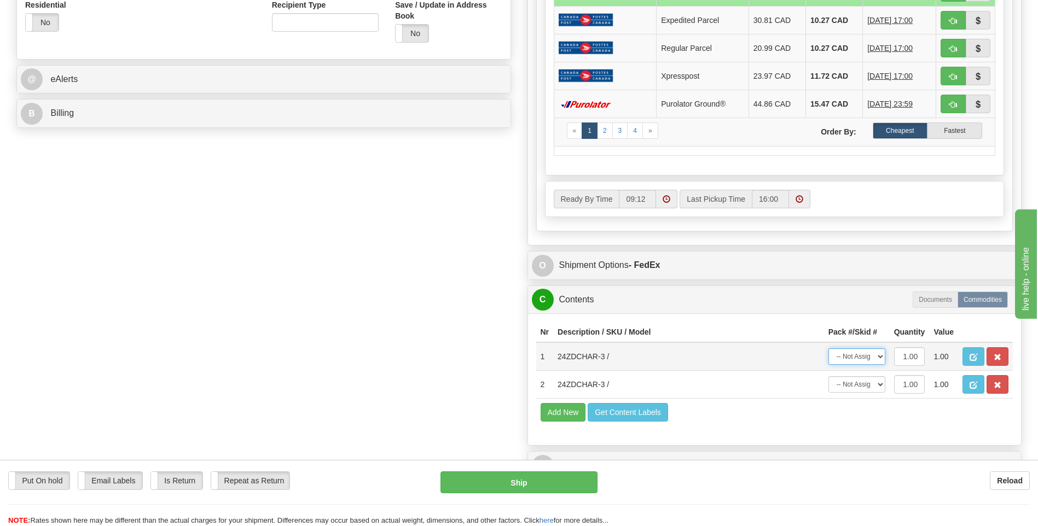
drag, startPoint x: 860, startPoint y: 355, endPoint x: 859, endPoint y: 364, distance: 9.3
click at [860, 355] on select "-- Not Assigned -- Package 1" at bounding box center [856, 357] width 57 height 16
select select "0"
click at [828, 349] on select "-- Not Assigned -- Package 1" at bounding box center [856, 357] width 57 height 16
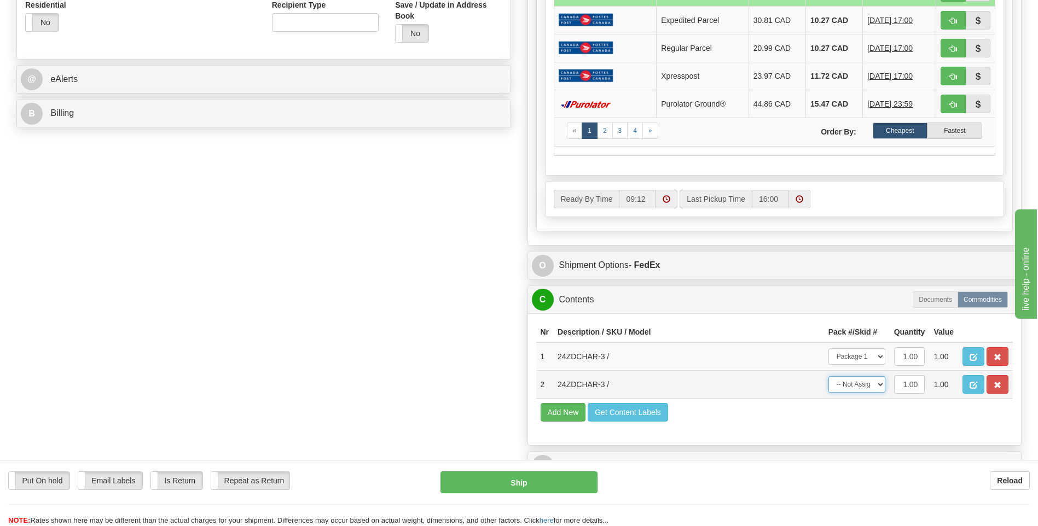
click at [856, 392] on select "-- Not Assigned -- Package 1" at bounding box center [856, 384] width 57 height 16
select select "0"
click at [828, 376] on select "-- Not Assigned -- Package 1" at bounding box center [856, 384] width 57 height 16
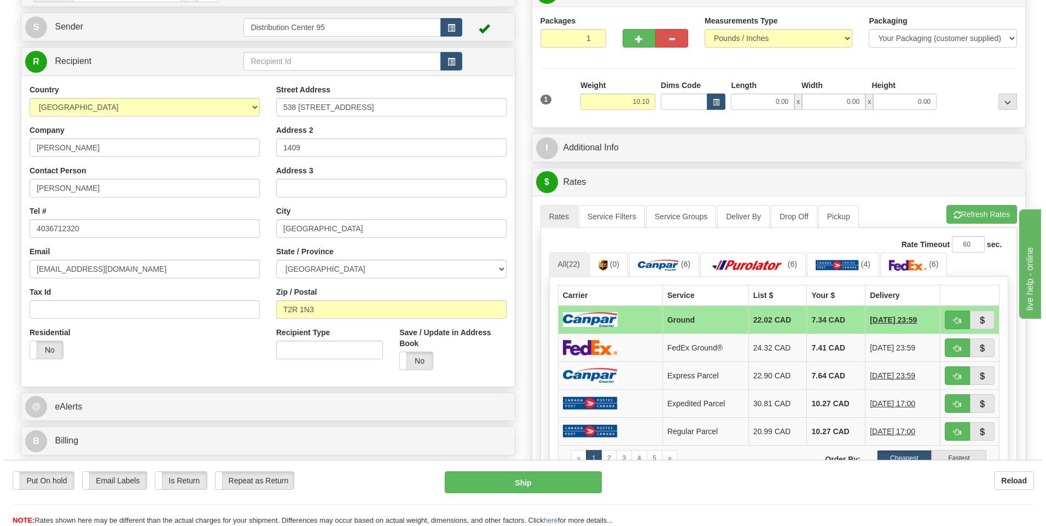
scroll to position [109, 0]
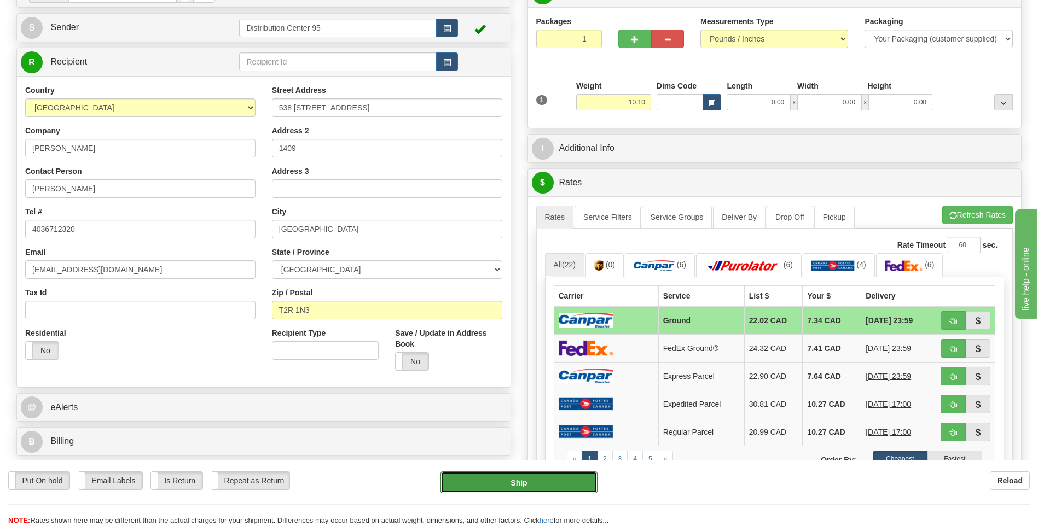
click at [517, 485] on button "Ship" at bounding box center [518, 483] width 156 height 22
type input "1"
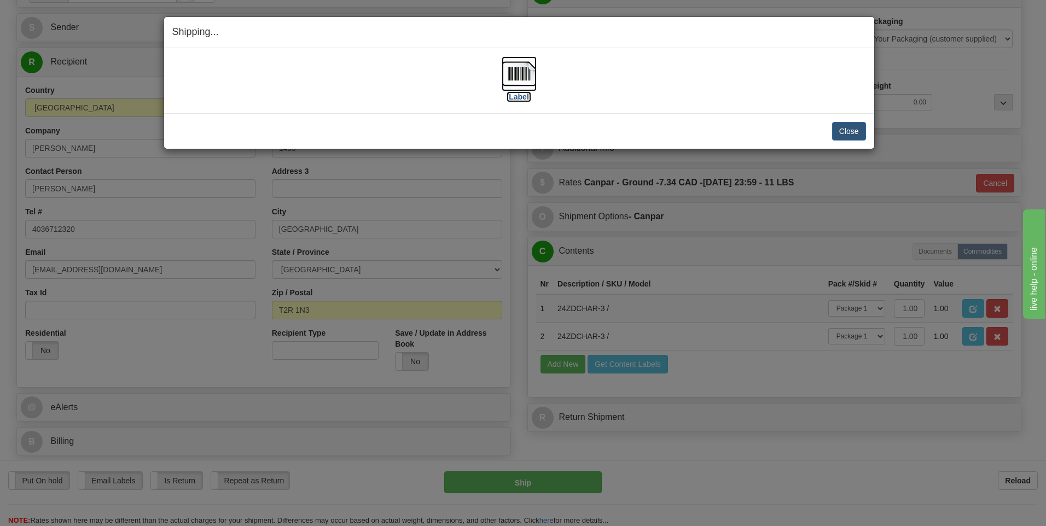
click at [526, 95] on label "[Label]" at bounding box center [519, 96] width 25 height 11
click at [839, 136] on button "Close" at bounding box center [849, 131] width 34 height 19
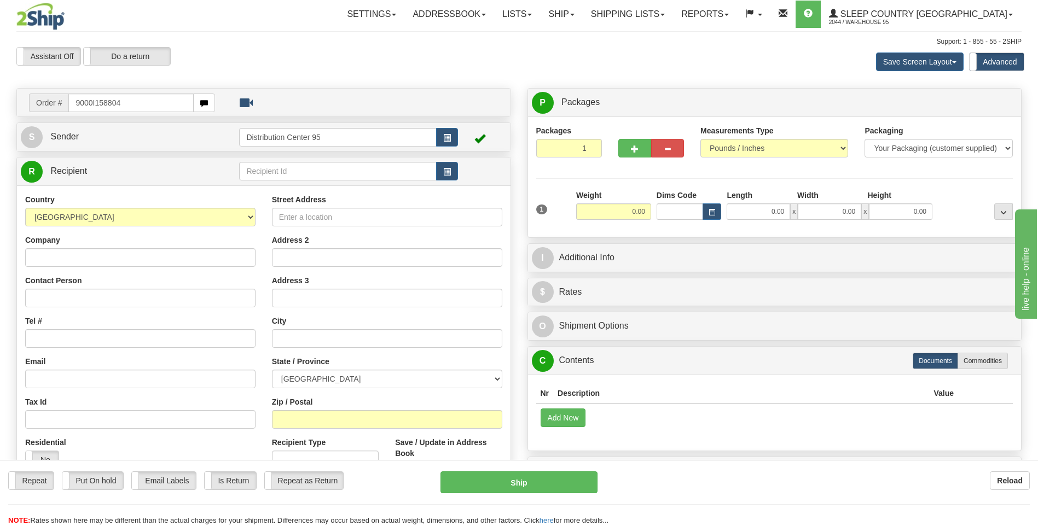
type input "9000I158804"
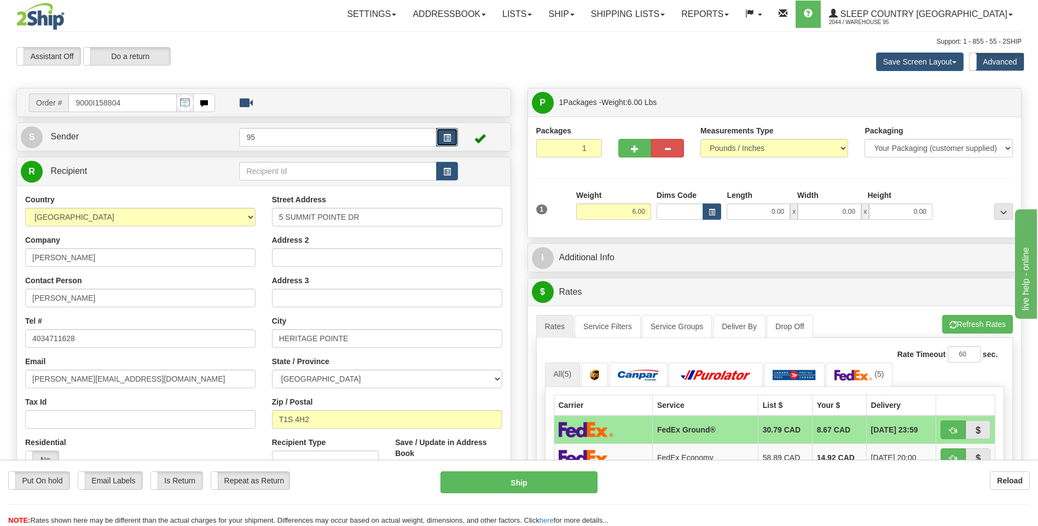
click at [440, 143] on button "button" at bounding box center [447, 137] width 22 height 19
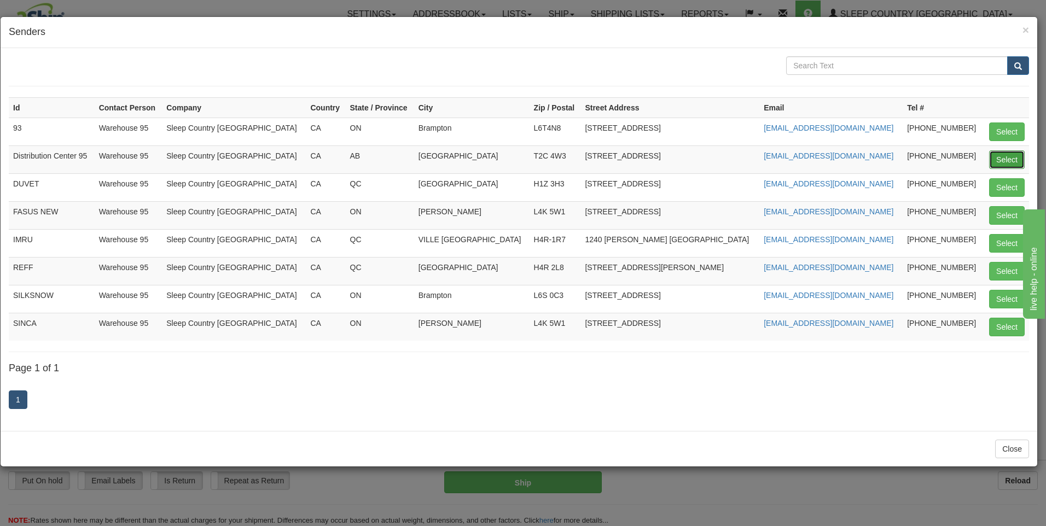
click at [1016, 154] on button "Select" at bounding box center [1007, 159] width 36 height 19
type input "Distribution Center 95"
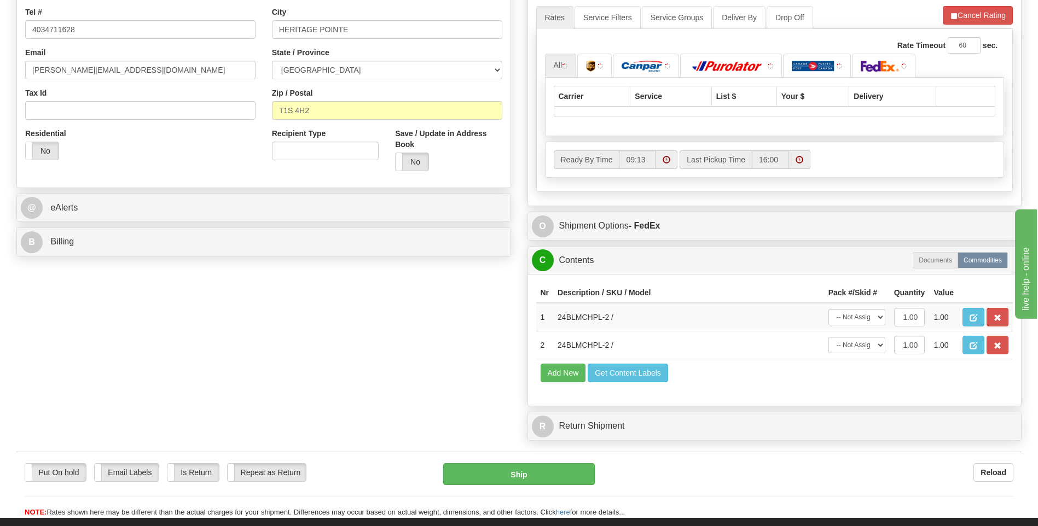
scroll to position [328, 0]
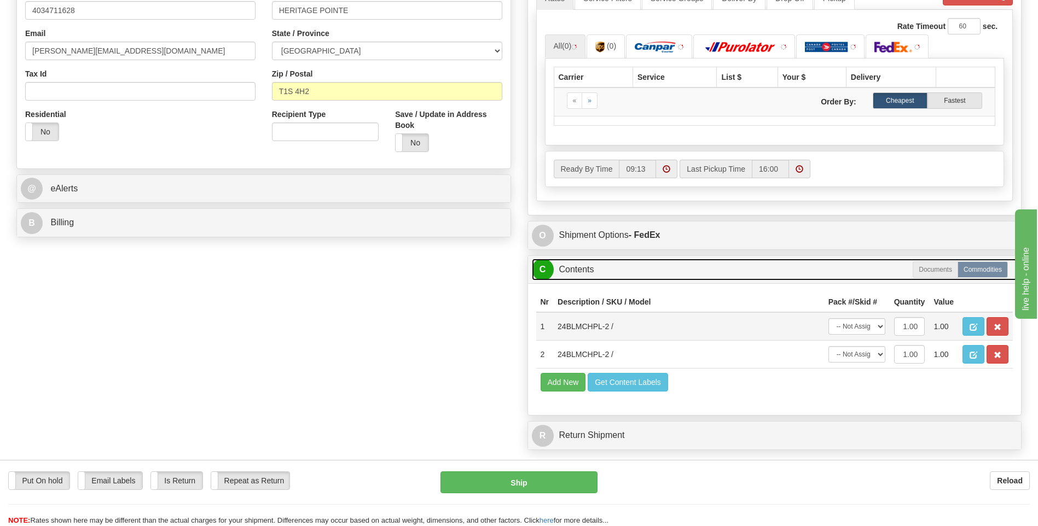
click at [861, 281] on link "C Contents" at bounding box center [775, 270] width 486 height 22
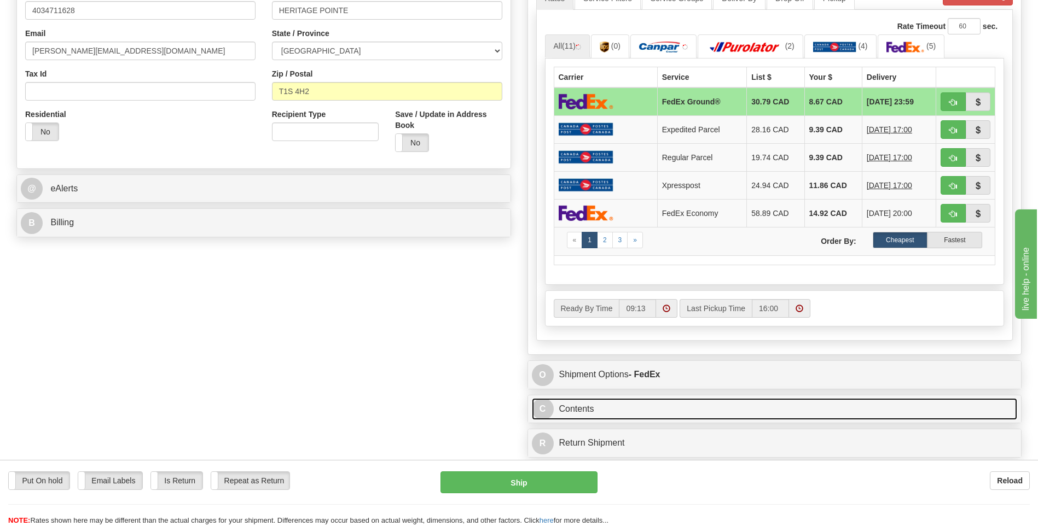
click at [819, 398] on link "C Contents" at bounding box center [775, 409] width 486 height 22
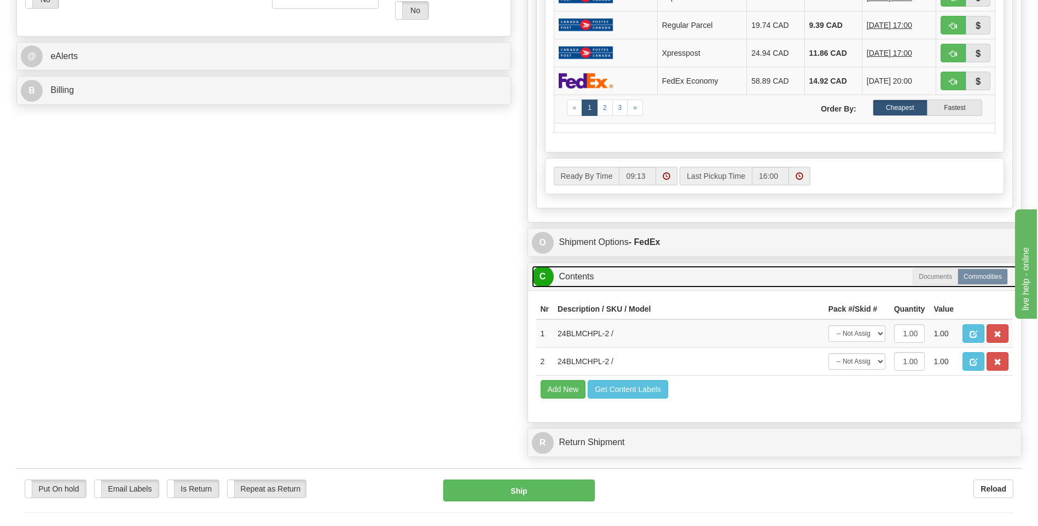
scroll to position [547, 0]
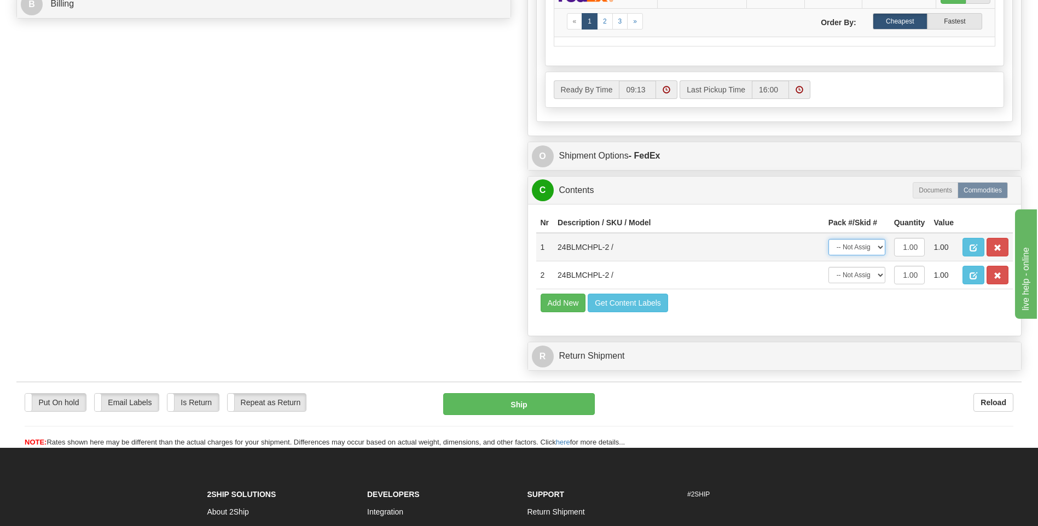
click at [859, 250] on select "-- Not Assigned -- Package 1" at bounding box center [856, 247] width 57 height 16
select select "0"
click at [828, 239] on select "-- Not Assigned -- Package 1" at bounding box center [856, 247] width 57 height 16
drag, startPoint x: 867, startPoint y: 280, endPoint x: 868, endPoint y: 286, distance: 6.2
click at [867, 280] on select "-- Not Assigned -- Package 1" at bounding box center [856, 275] width 57 height 16
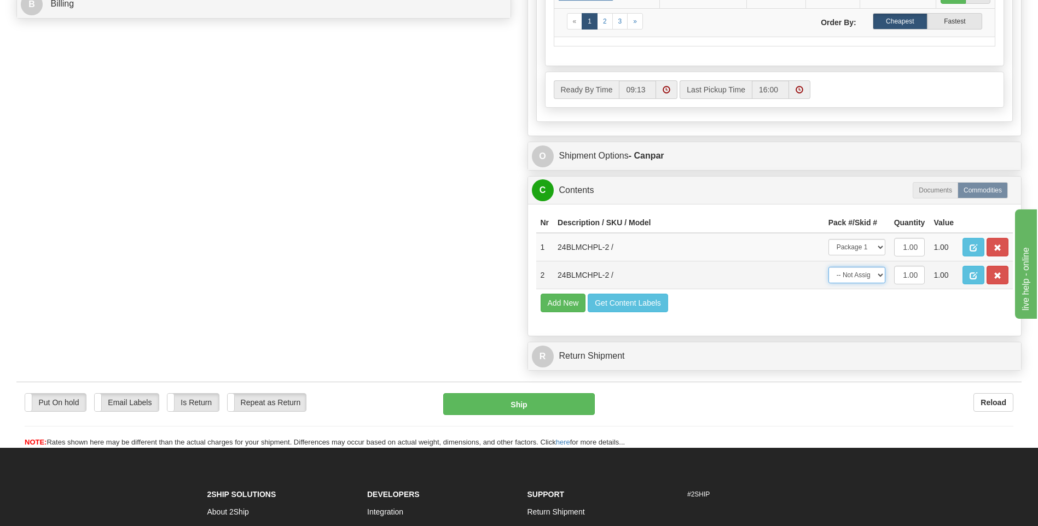
select select "0"
click at [828, 267] on select "-- Not Assigned -- Package 1" at bounding box center [856, 275] width 57 height 16
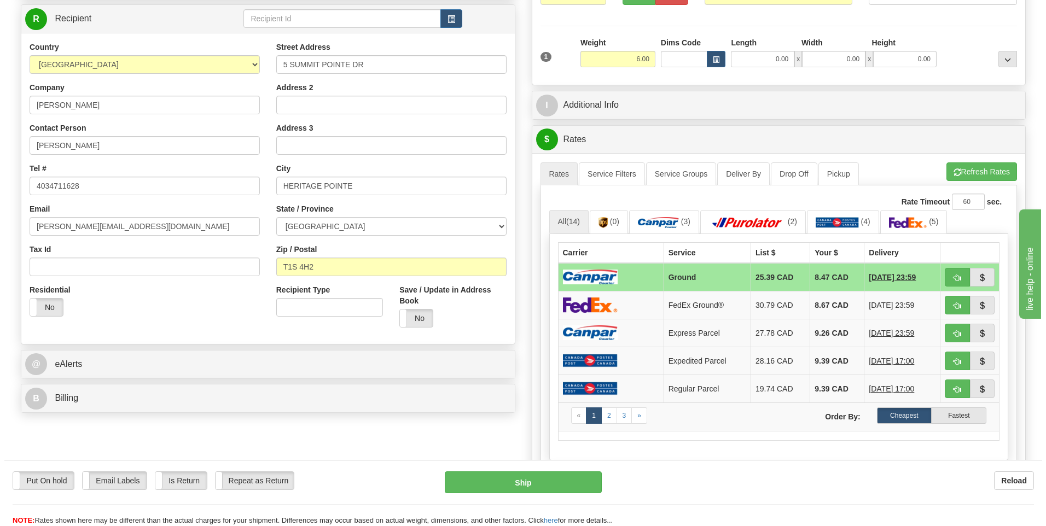
scroll to position [164, 0]
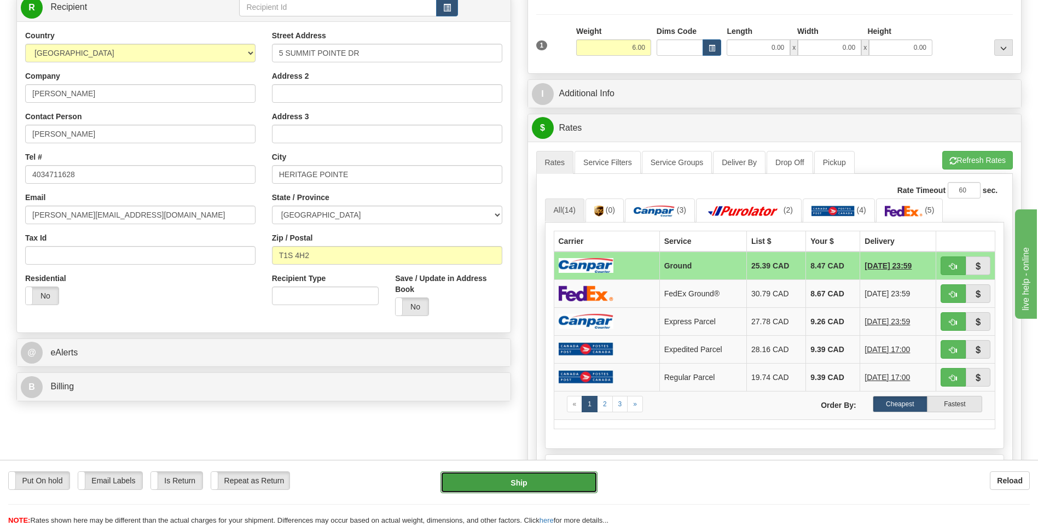
click at [516, 479] on button "Ship" at bounding box center [518, 483] width 156 height 22
type input "1"
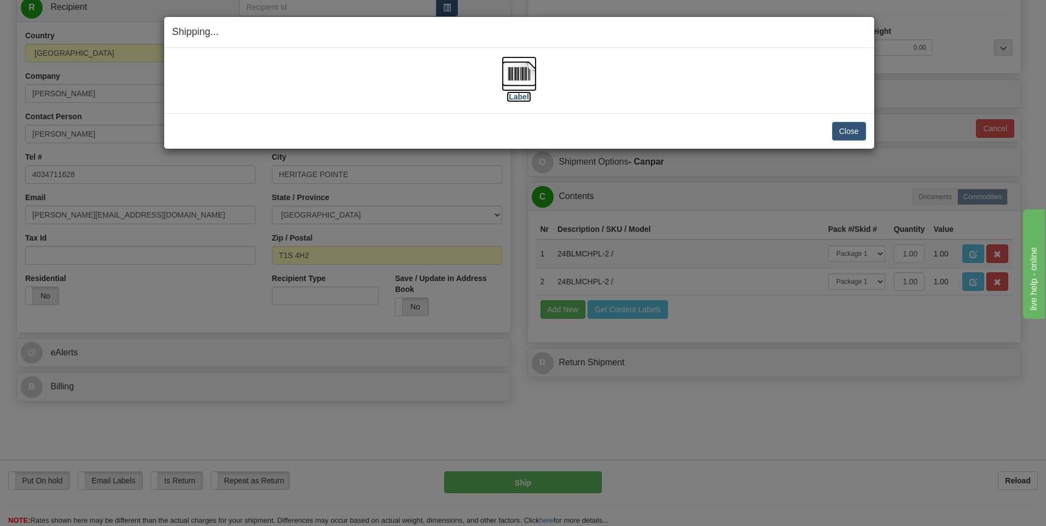
click at [517, 93] on label "[Label]" at bounding box center [519, 96] width 25 height 11
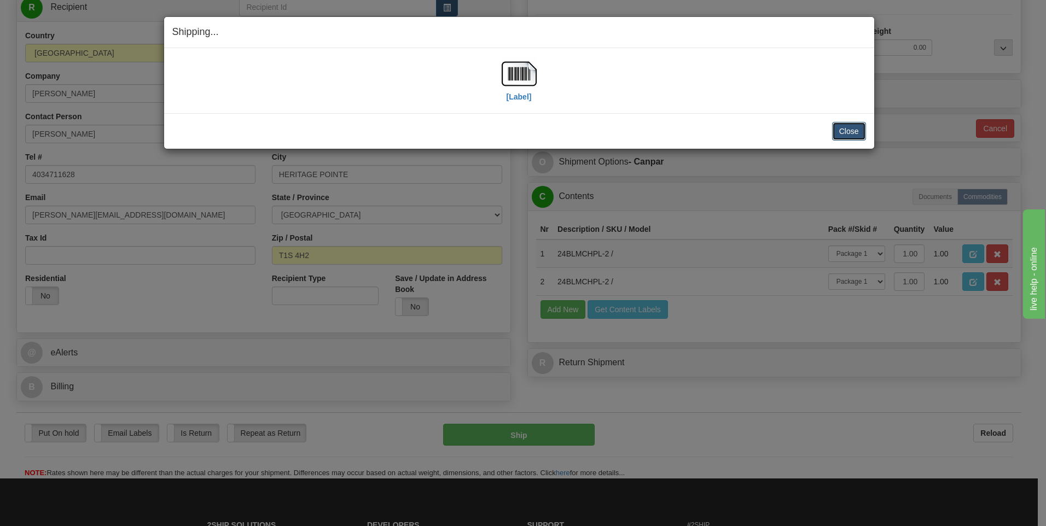
click at [844, 131] on button "Close" at bounding box center [849, 131] width 34 height 19
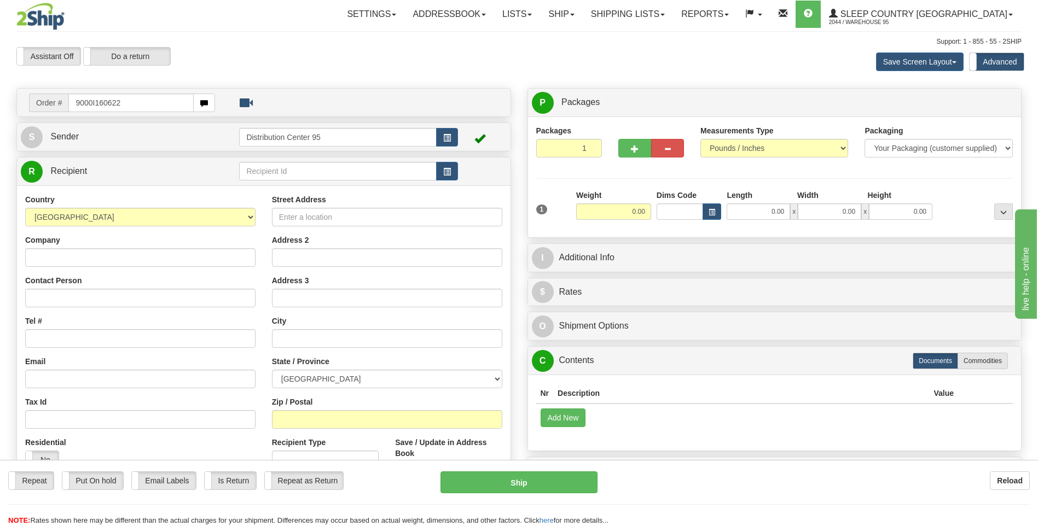
type input "9000I160622"
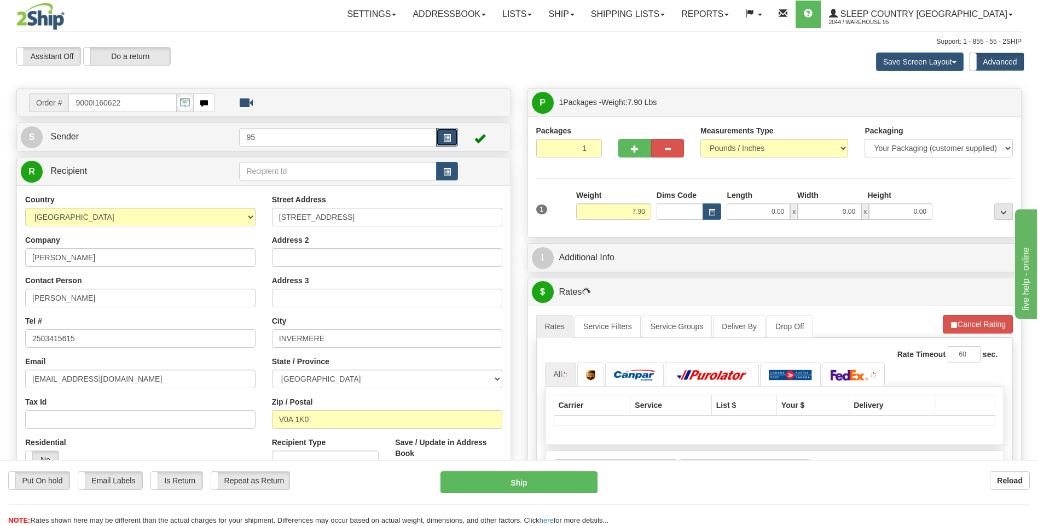
click at [440, 137] on button "button" at bounding box center [447, 137] width 22 height 19
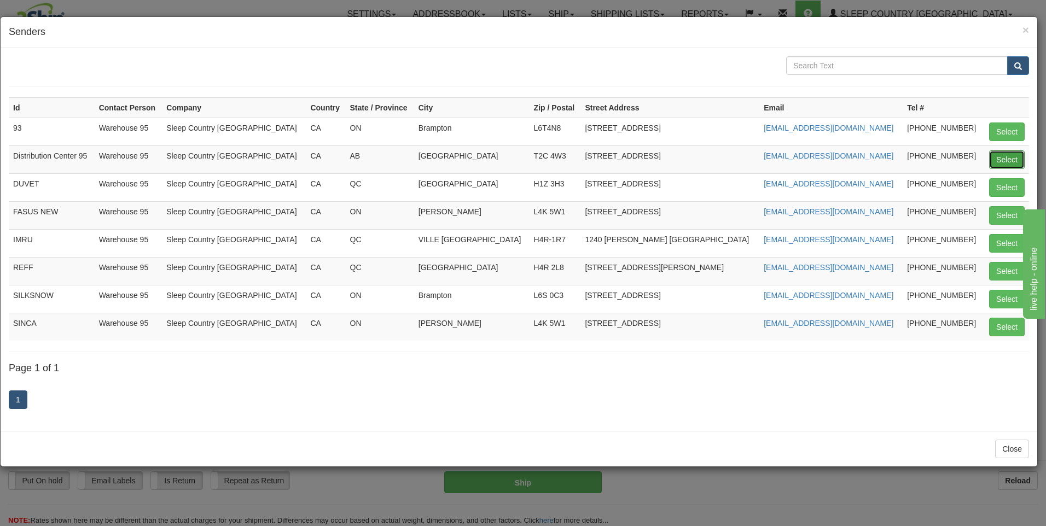
click at [1014, 159] on button "Select" at bounding box center [1007, 159] width 36 height 19
type input "Distribution Center 95"
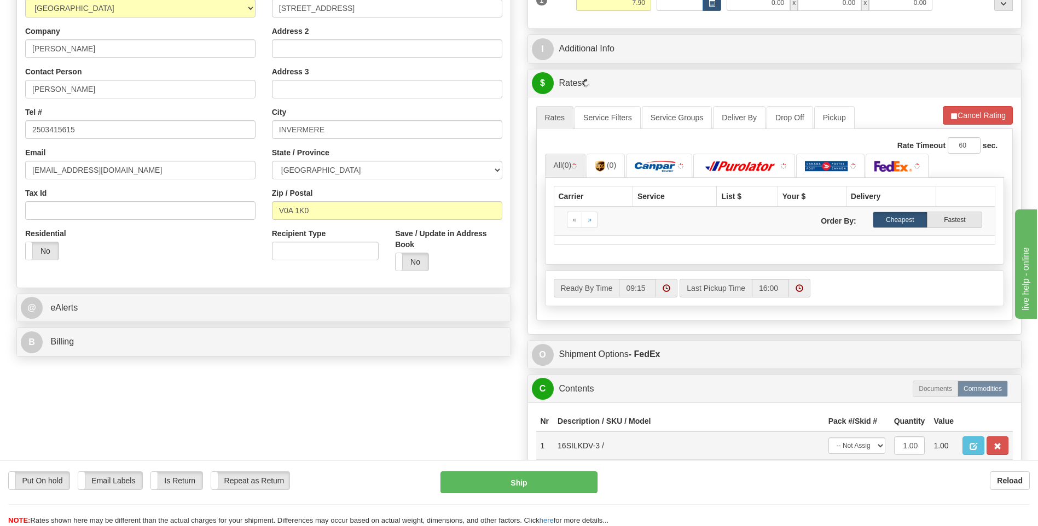
scroll to position [492, 0]
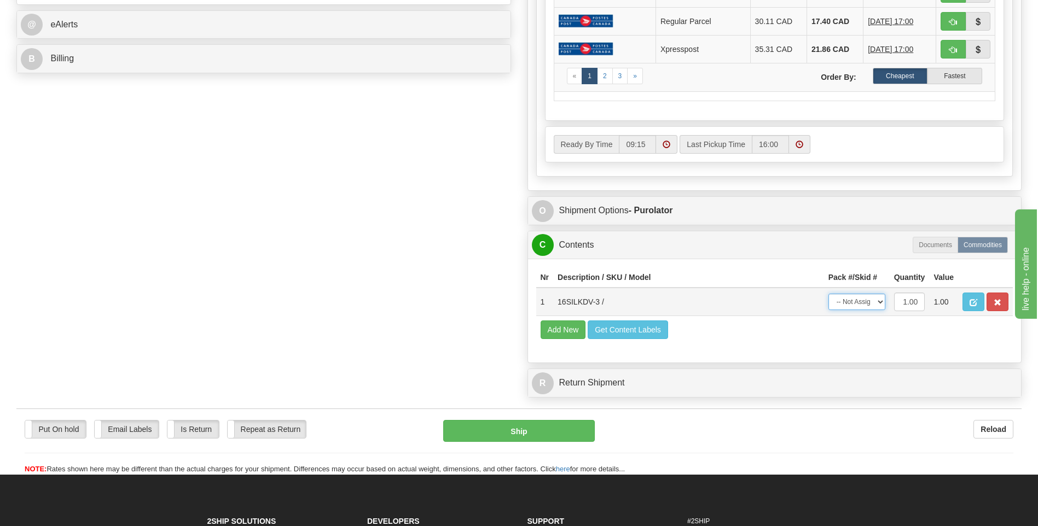
drag, startPoint x: 878, startPoint y: 301, endPoint x: 875, endPoint y: 311, distance: 10.2
click at [878, 301] on select "-- Not Assigned -- Package 1" at bounding box center [856, 302] width 57 height 16
select select "0"
click at [828, 294] on select "-- Not Assigned -- Package 1" at bounding box center [856, 302] width 57 height 16
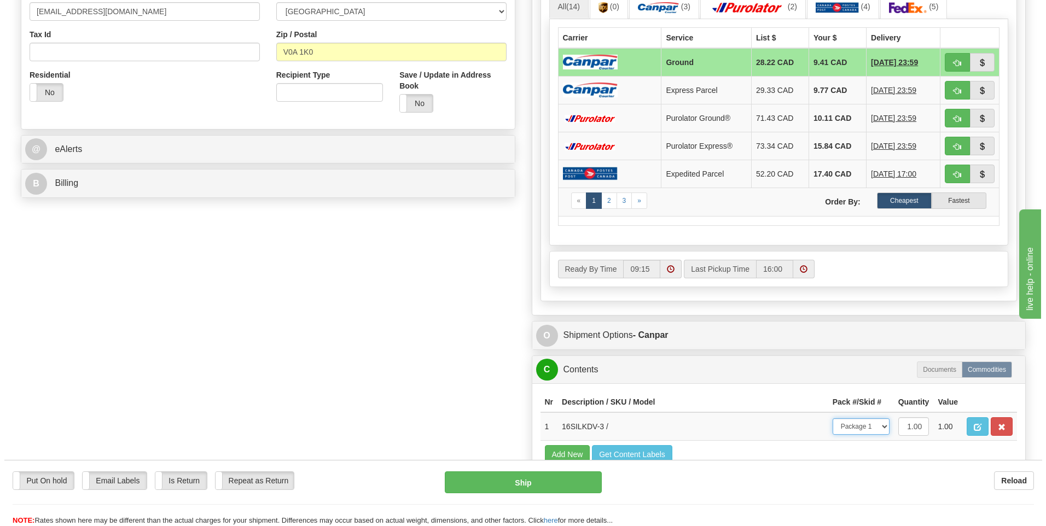
scroll to position [383, 0]
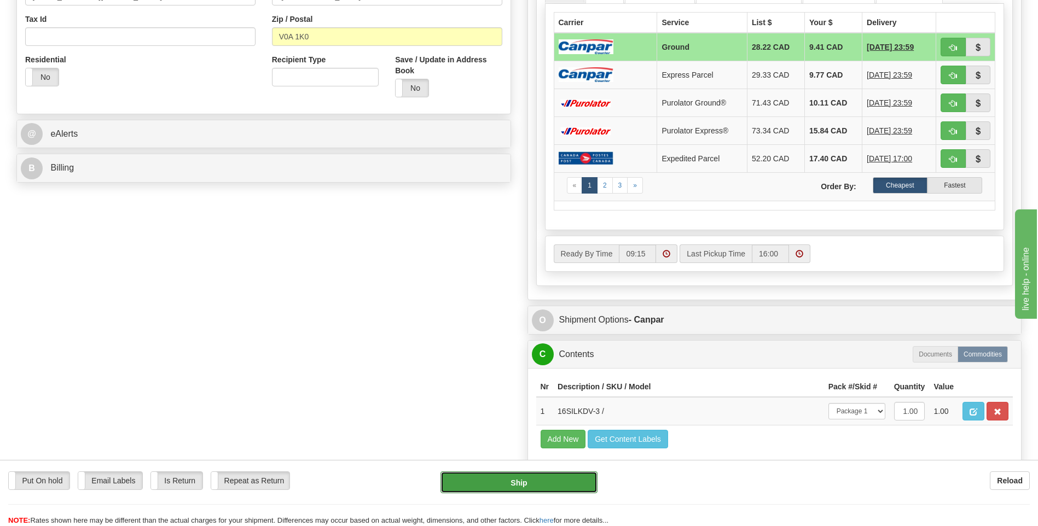
click at [508, 477] on button "Ship" at bounding box center [518, 483] width 156 height 22
type input "1"
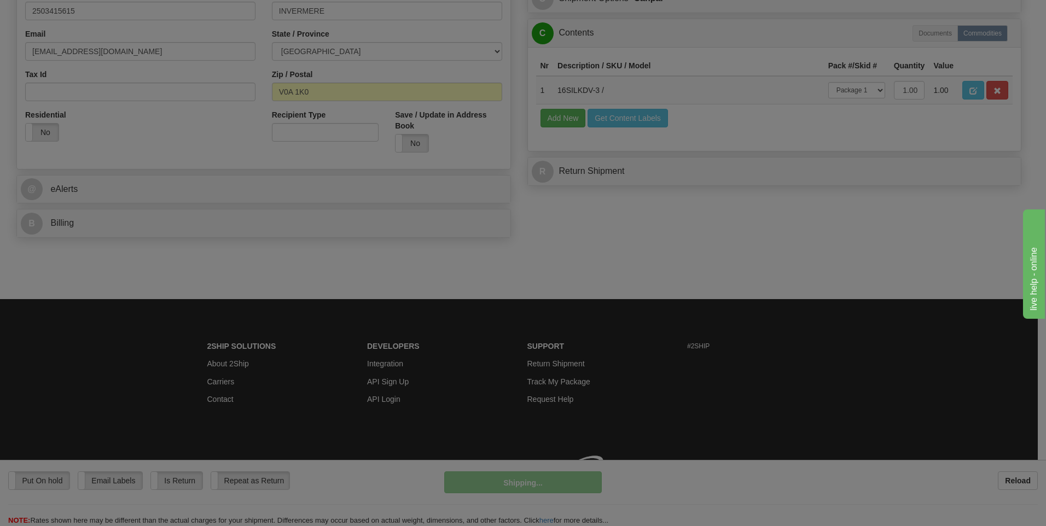
scroll to position [344, 0]
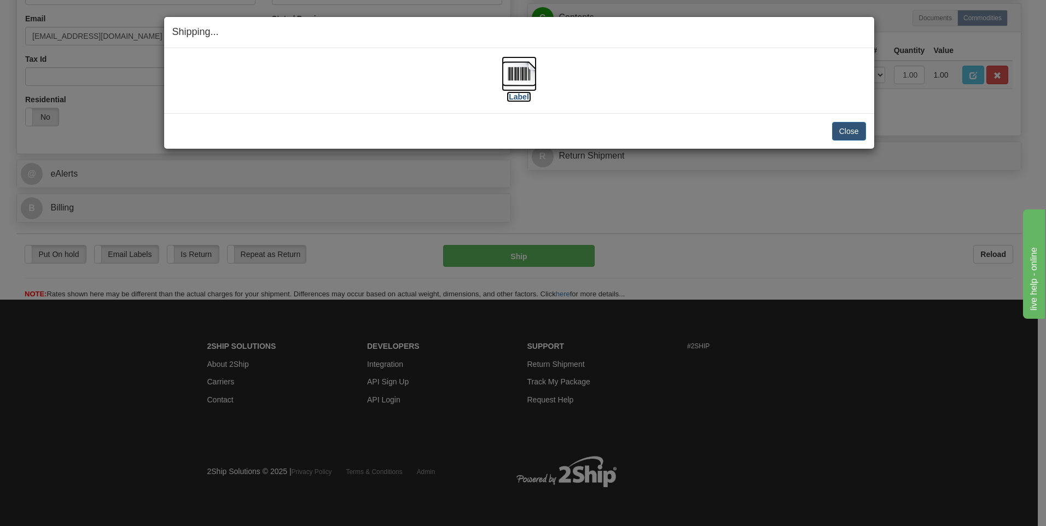
click at [518, 97] on label "[Label]" at bounding box center [519, 96] width 25 height 11
click at [838, 132] on button "Close" at bounding box center [849, 131] width 34 height 19
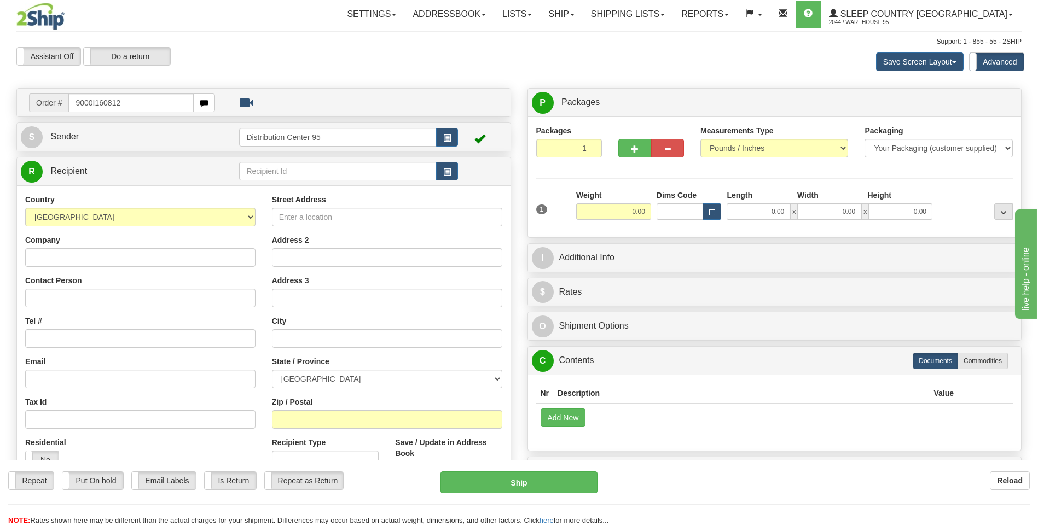
type input "9000I160812"
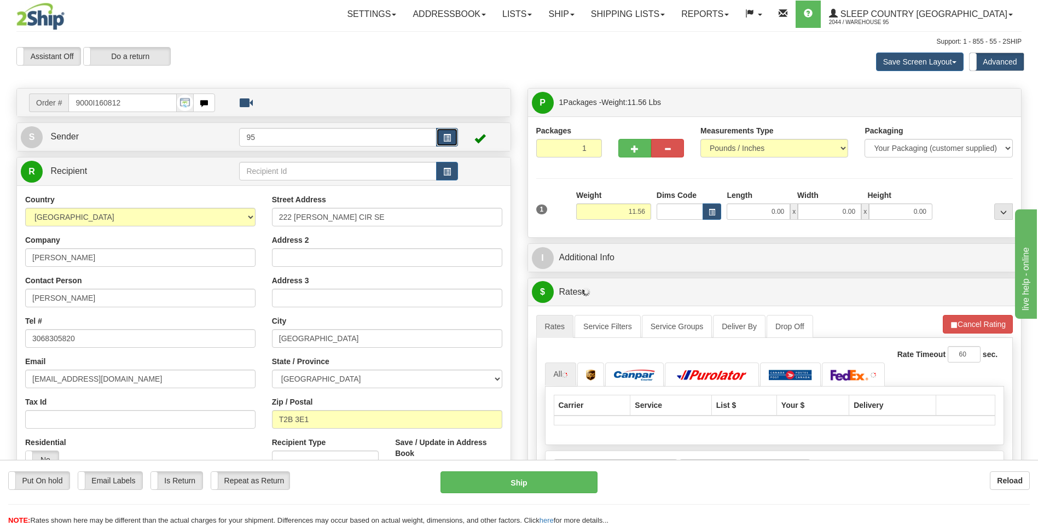
click at [450, 140] on span "button" at bounding box center [447, 138] width 8 height 7
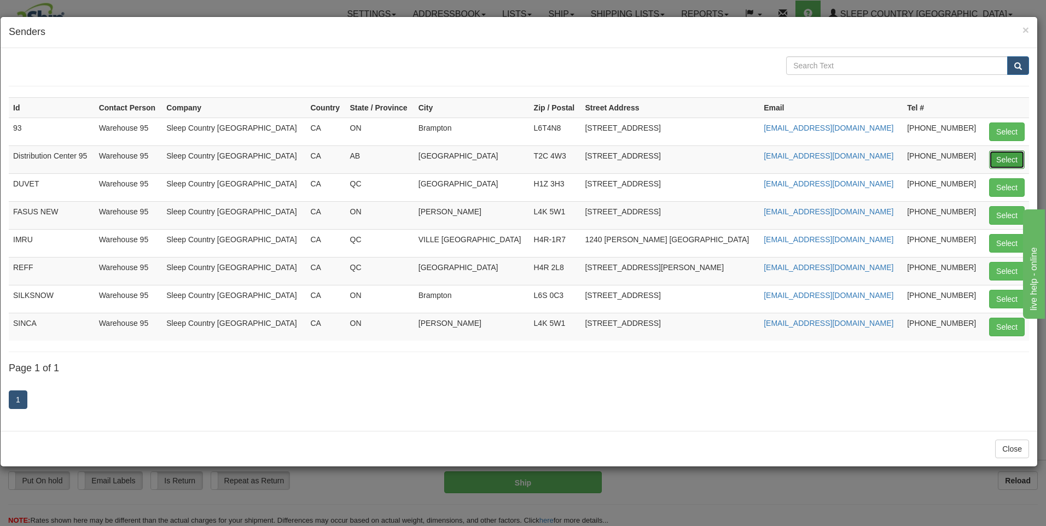
click at [1017, 158] on button "Select" at bounding box center [1007, 159] width 36 height 19
type input "Distribution Center 95"
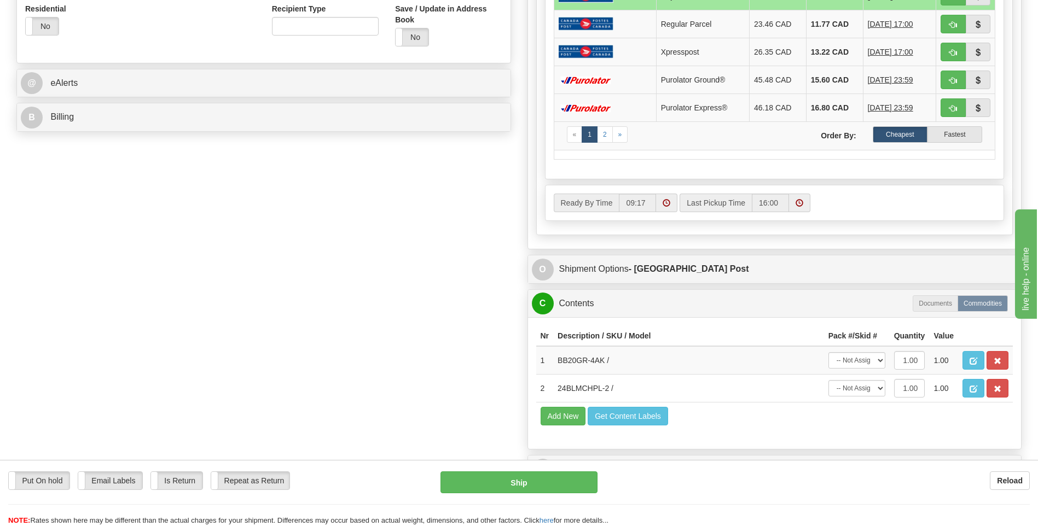
scroll to position [438, 0]
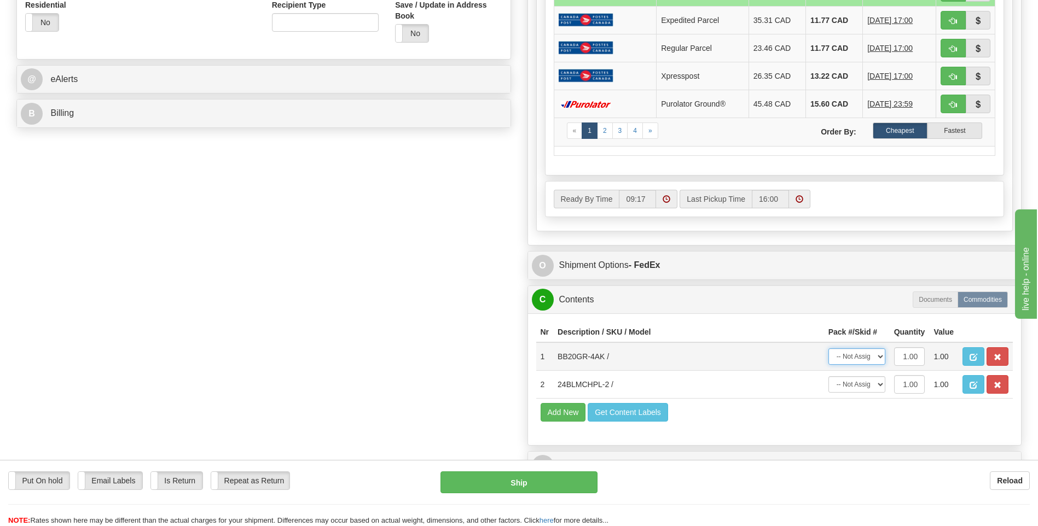
click at [869, 357] on select "-- Not Assigned -- Package 1" at bounding box center [856, 357] width 57 height 16
select select "0"
click at [828, 349] on select "-- Not Assigned -- Package 1" at bounding box center [856, 357] width 57 height 16
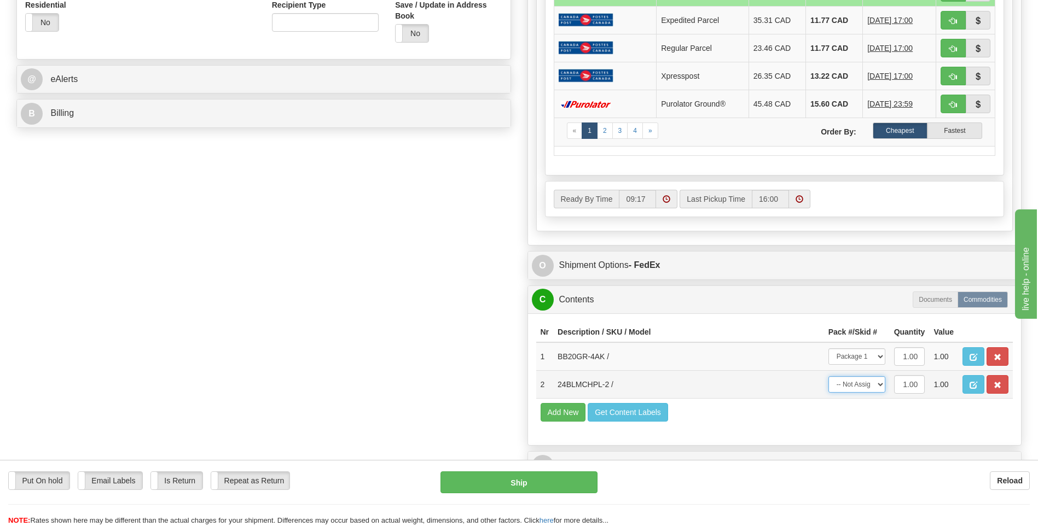
click at [870, 390] on select "-- Not Assigned -- Package 1" at bounding box center [856, 384] width 57 height 16
select select "0"
click at [828, 376] on select "-- Not Assigned -- Package 1" at bounding box center [856, 384] width 57 height 16
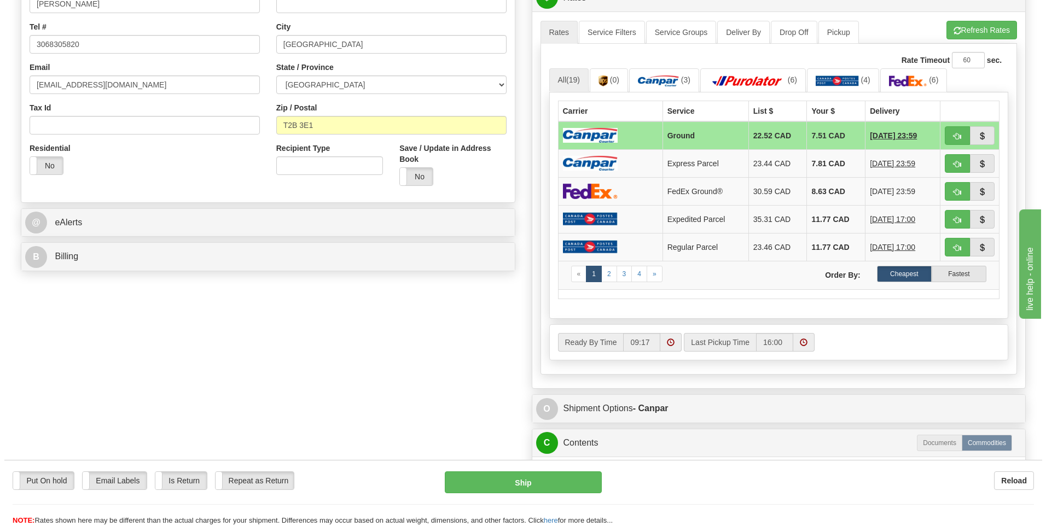
scroll to position [328, 0]
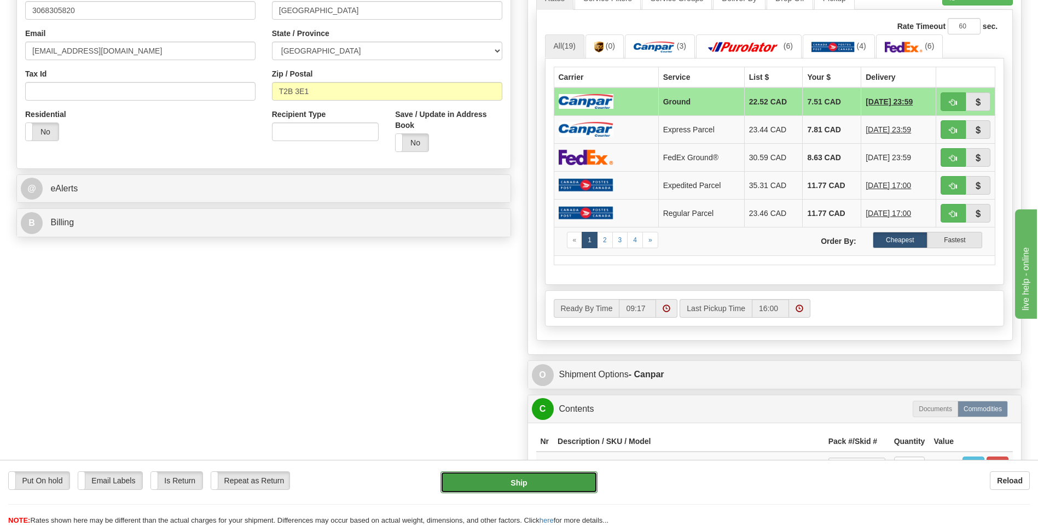
click at [532, 487] on button "Ship" at bounding box center [518, 483] width 156 height 22
type input "1"
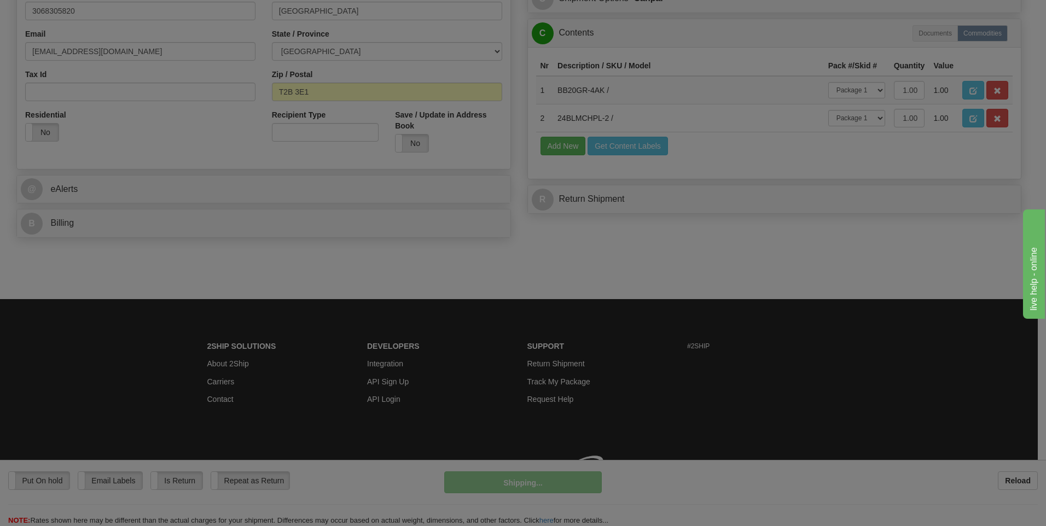
scroll to position [328, 0]
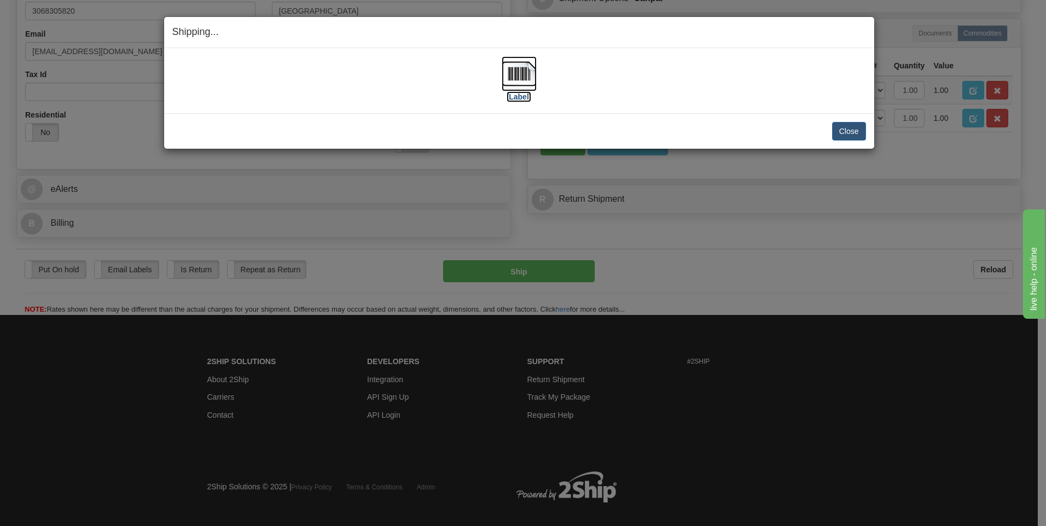
click at [525, 97] on label "[Label]" at bounding box center [519, 96] width 25 height 11
click at [845, 129] on button "Close" at bounding box center [849, 131] width 34 height 19
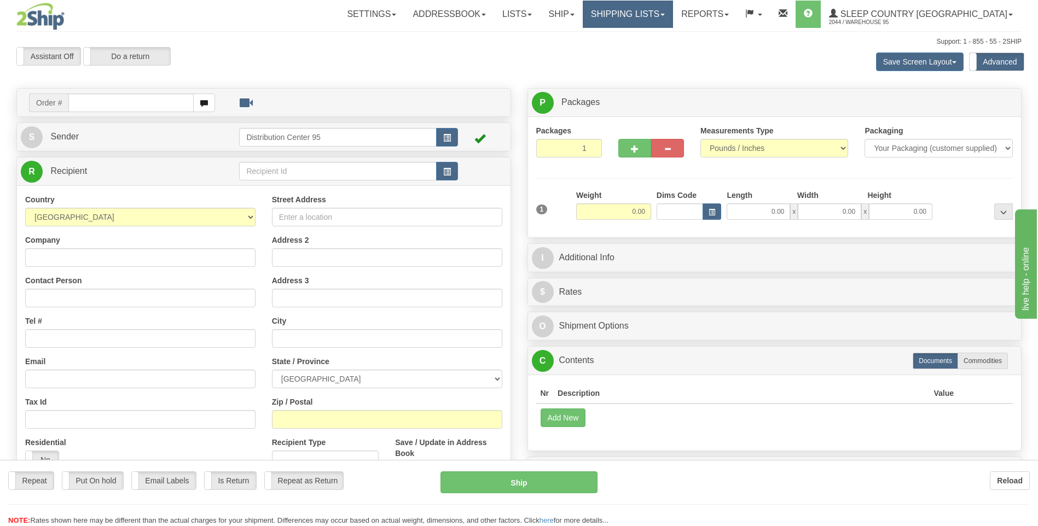
click at [673, 4] on link "Shipping lists" at bounding box center [628, 14] width 90 height 27
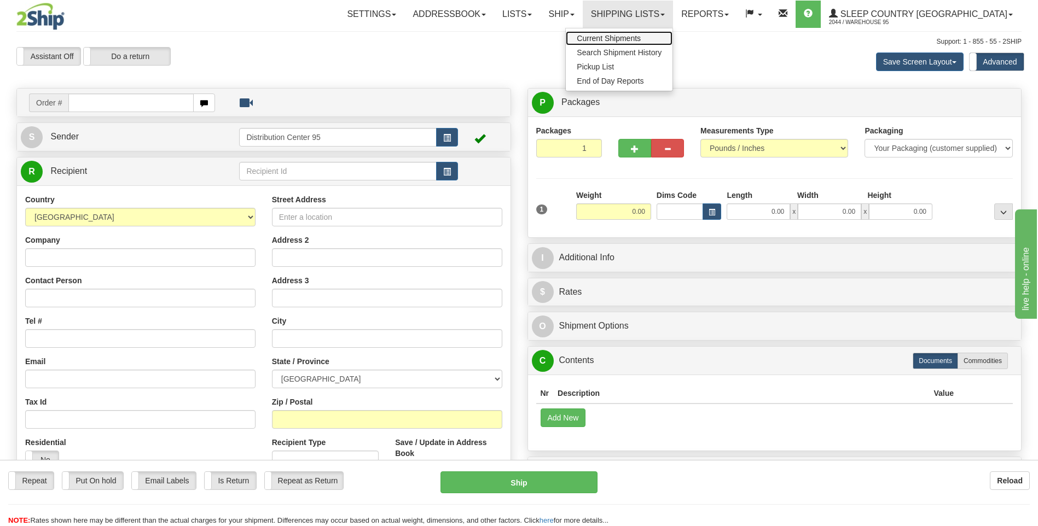
click at [641, 39] on span "Current Shipments" at bounding box center [609, 38] width 64 height 9
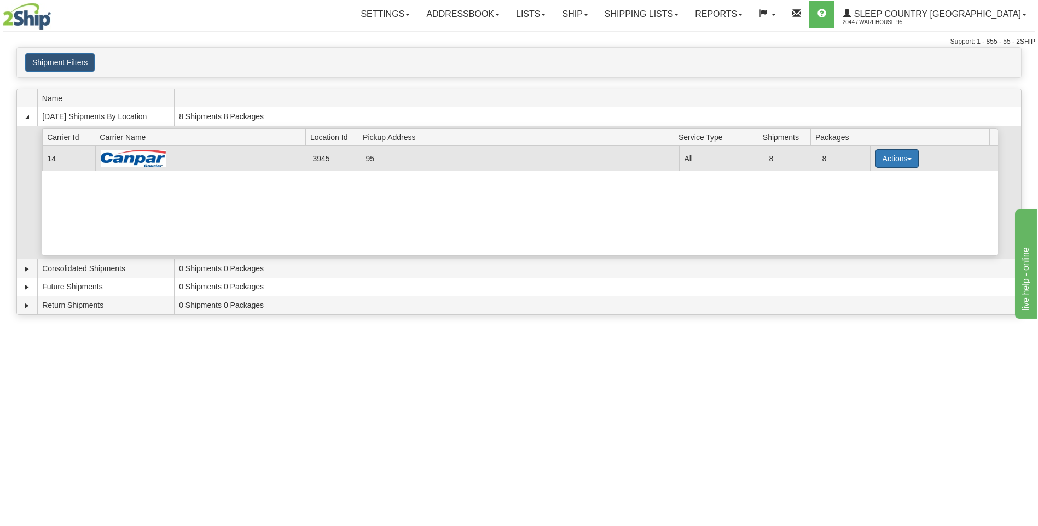
click at [891, 155] on button "Actions" at bounding box center [897, 158] width 44 height 19
click at [862, 189] on span "Close" at bounding box center [854, 193] width 25 height 8
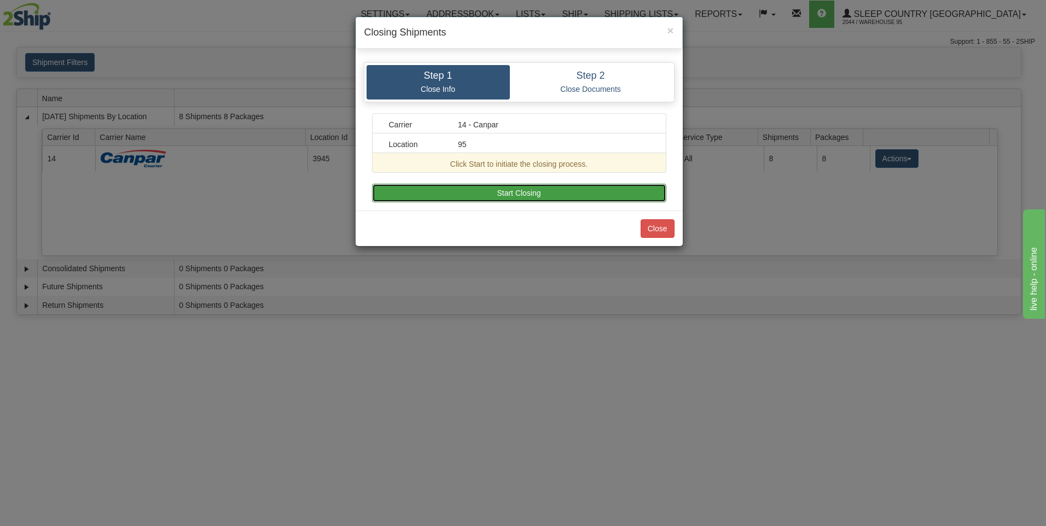
click at [476, 185] on button "Start Closing" at bounding box center [519, 193] width 294 height 19
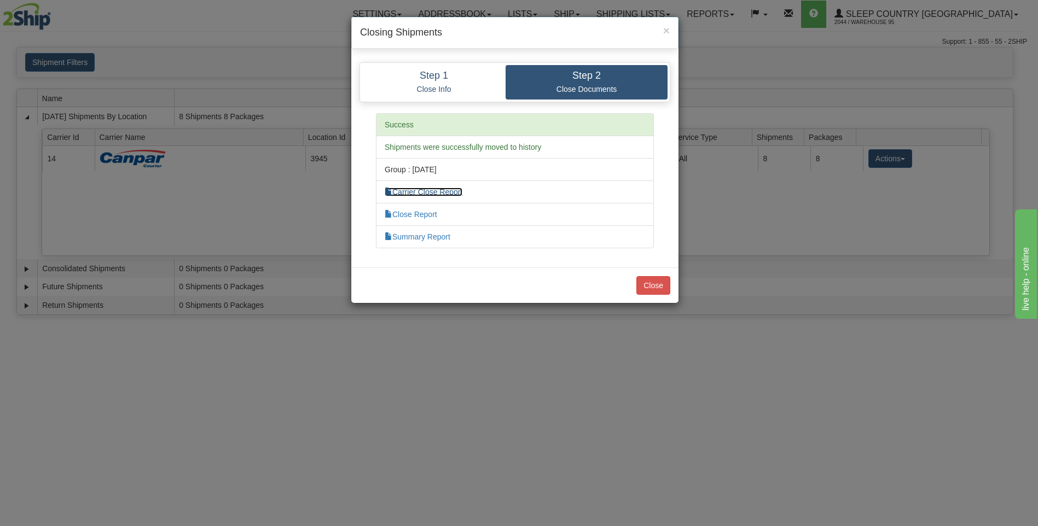
click at [436, 193] on link "Carrier Close Report" at bounding box center [424, 192] width 78 height 9
click at [417, 239] on link "Summary Report" at bounding box center [418, 237] width 66 height 9
